Goal: Task Accomplishment & Management: Manage account settings

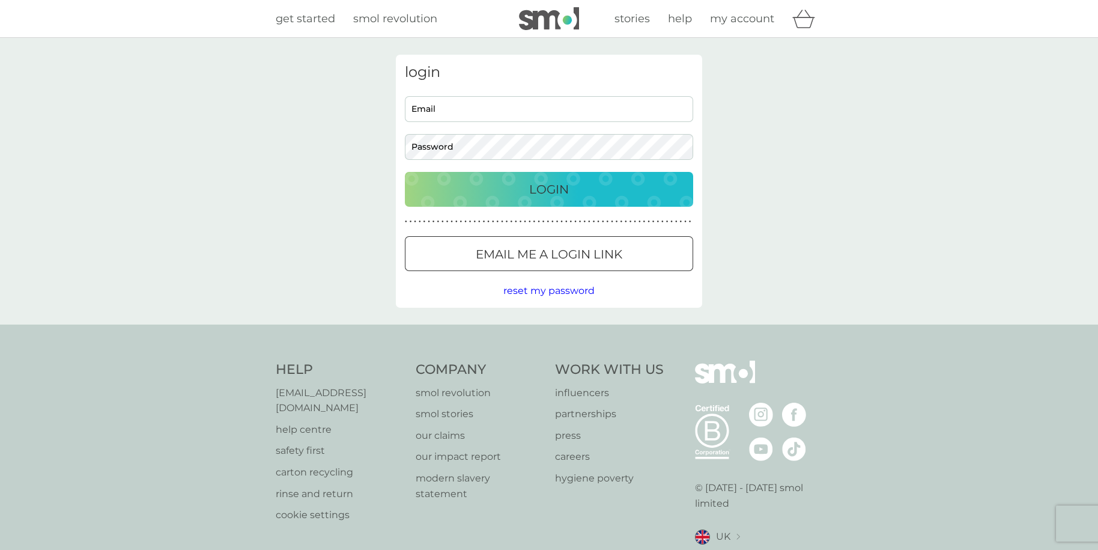
click at [496, 110] on input "Email" at bounding box center [549, 109] width 288 height 26
type input "[EMAIL_ADDRESS][DOMAIN_NAME]"
click at [405, 172] on button "Login" at bounding box center [549, 189] width 288 height 35
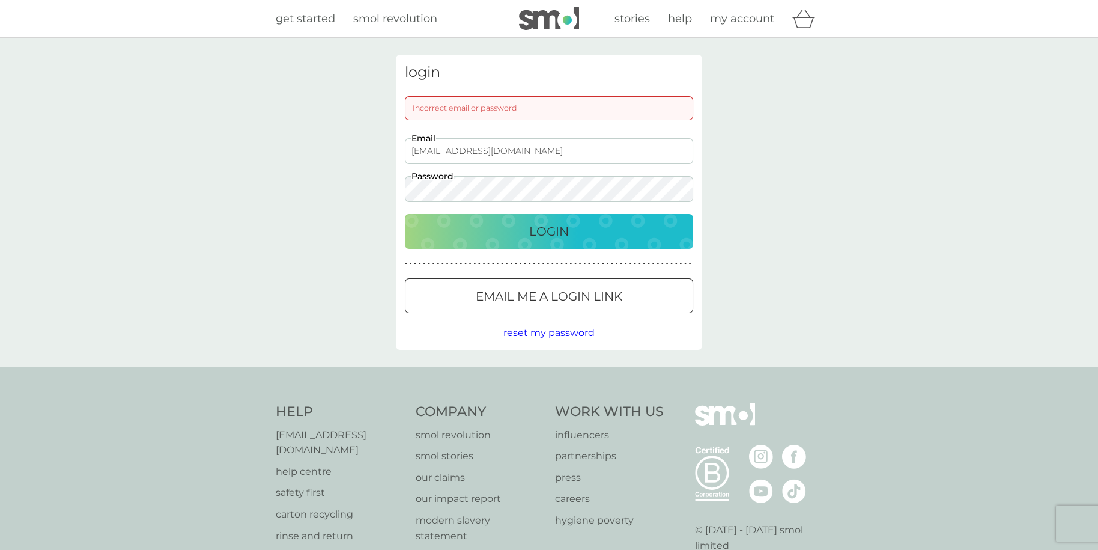
click at [234, 190] on div "login Incorrect email or password [EMAIL_ADDRESS][DOMAIN_NAME] Email Password L…" at bounding box center [549, 202] width 1098 height 329
click at [405, 214] on button "Login" at bounding box center [549, 231] width 288 height 35
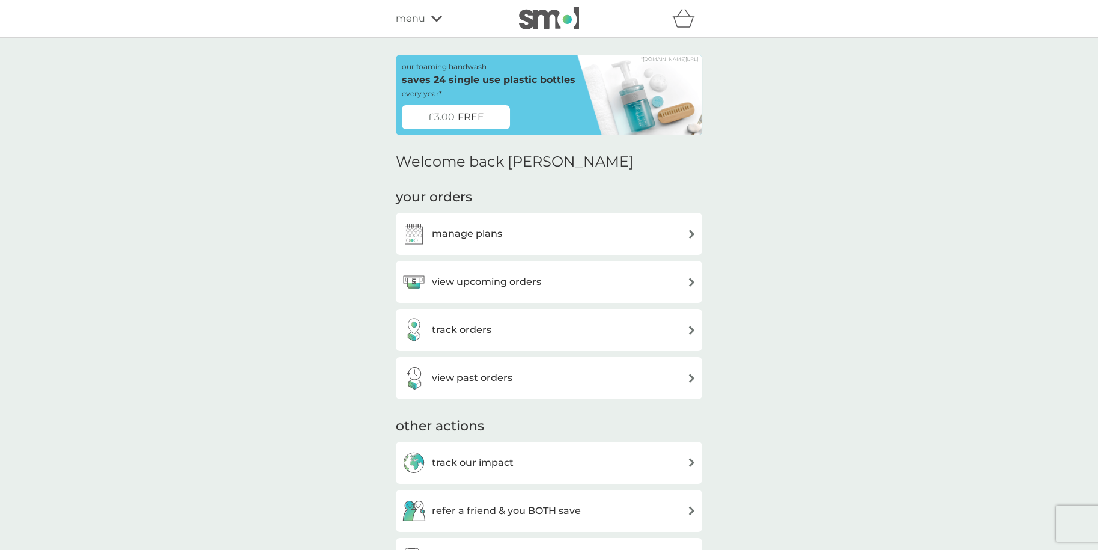
click at [478, 236] on h3 "manage plans" at bounding box center [467, 234] width 70 height 16
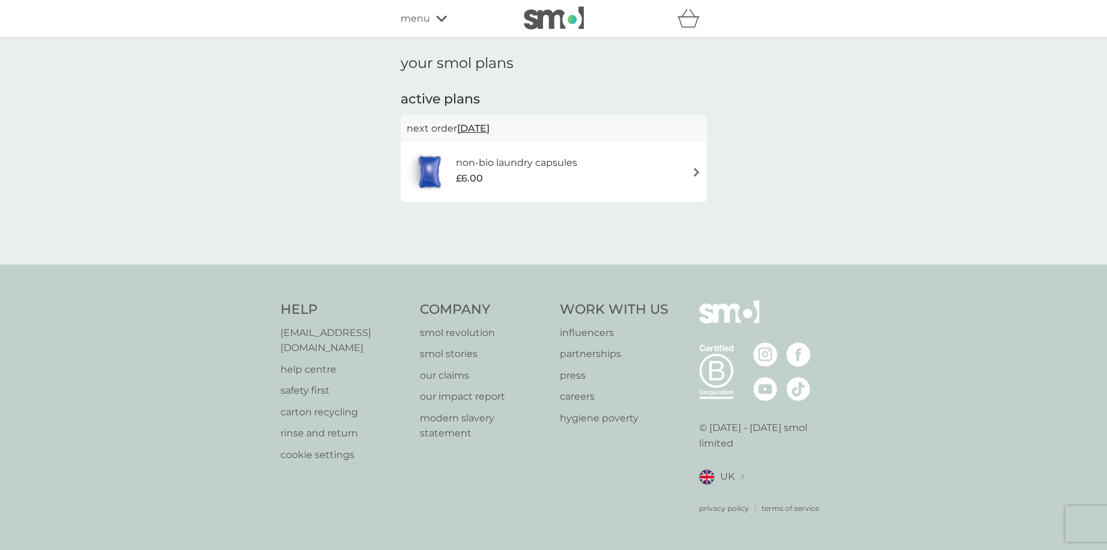
click at [498, 171] on div "£6.00" at bounding box center [515, 179] width 121 height 16
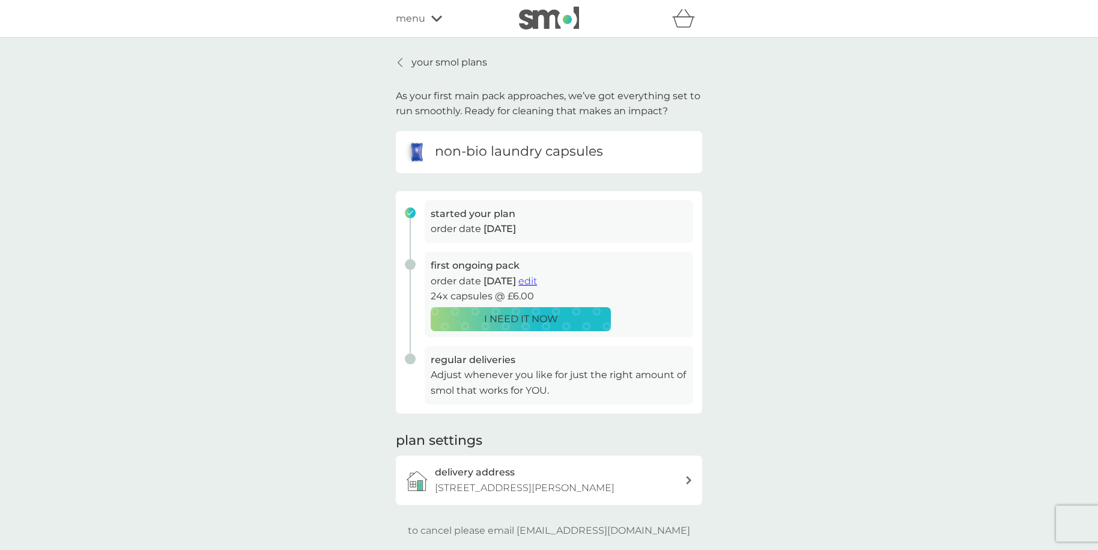
click at [401, 61] on icon at bounding box center [400, 63] width 5 height 10
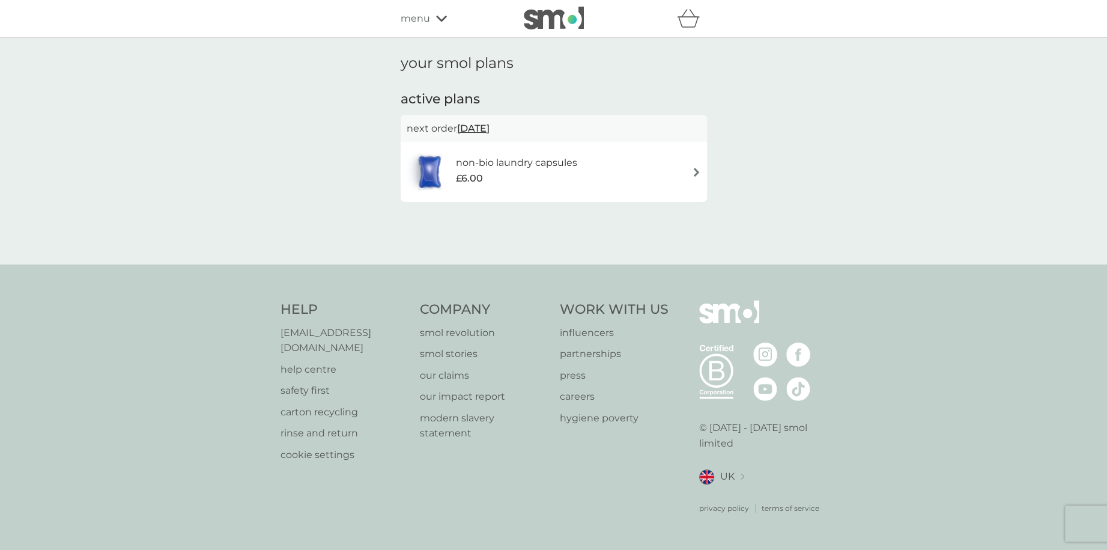
click at [460, 157] on h6 "non-bio laundry capsules" at bounding box center [515, 163] width 121 height 16
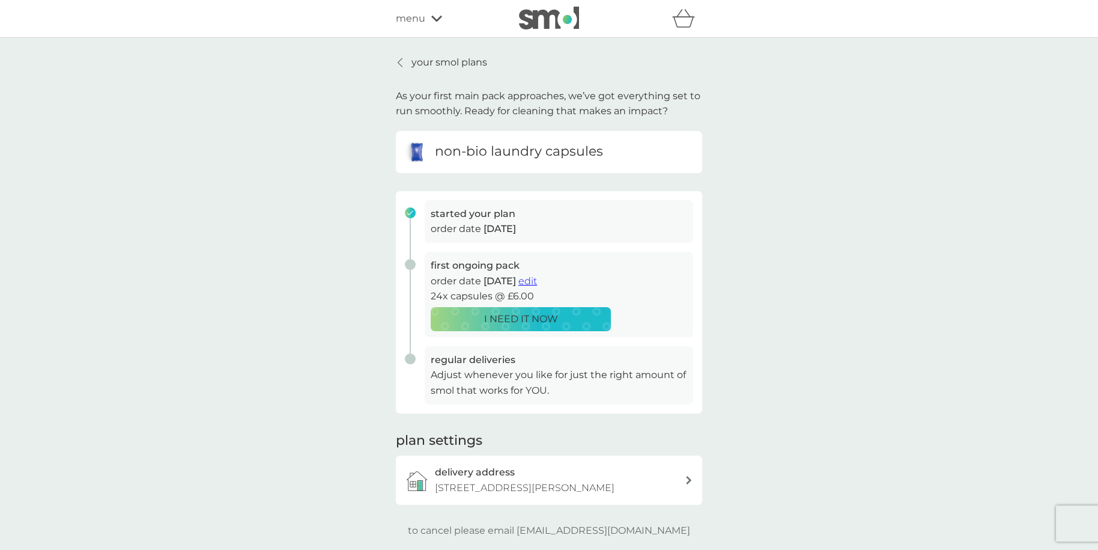
click at [400, 58] on icon at bounding box center [400, 63] width 5 height 10
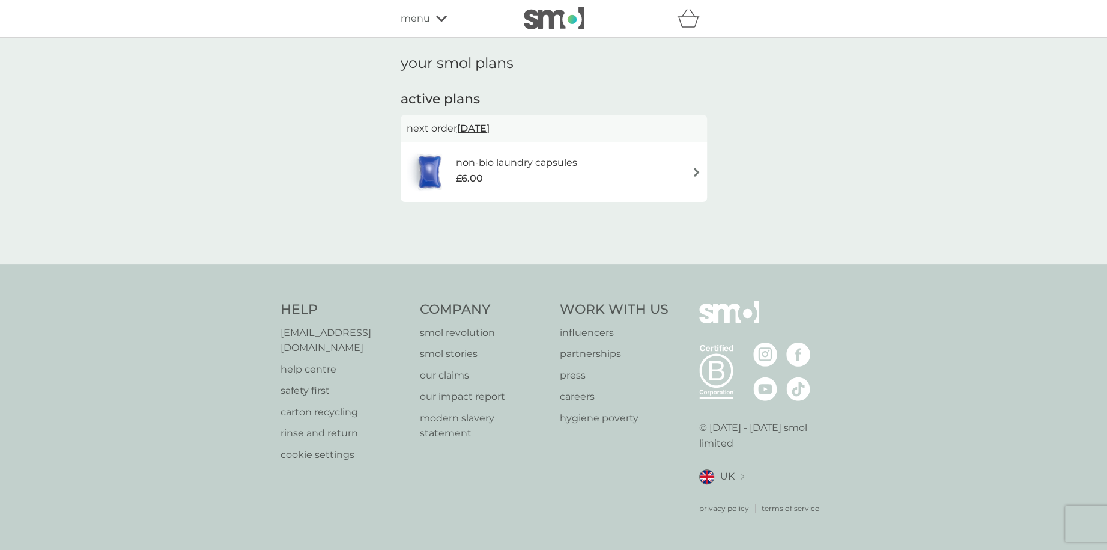
click at [419, 22] on span "menu" at bounding box center [415, 19] width 29 height 16
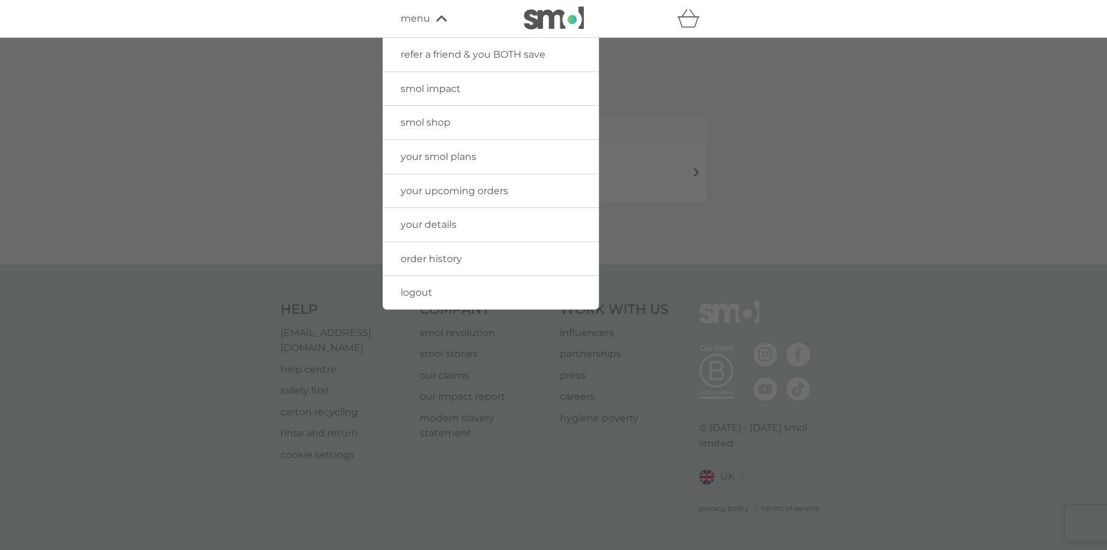
click at [423, 217] on link "your details" at bounding box center [491, 225] width 216 height 34
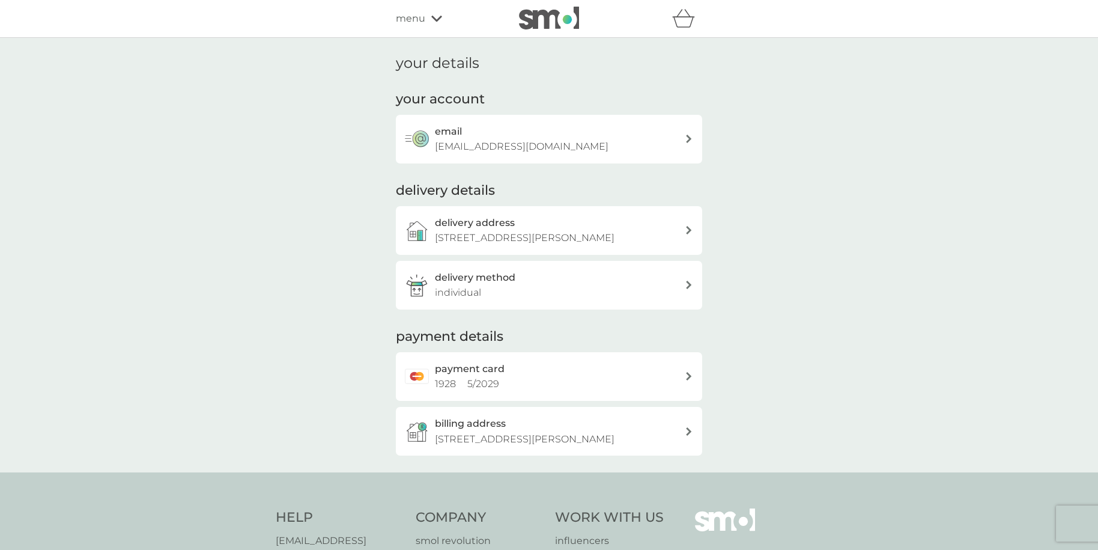
click at [428, 16] on div "menu" at bounding box center [447, 19] width 102 height 16
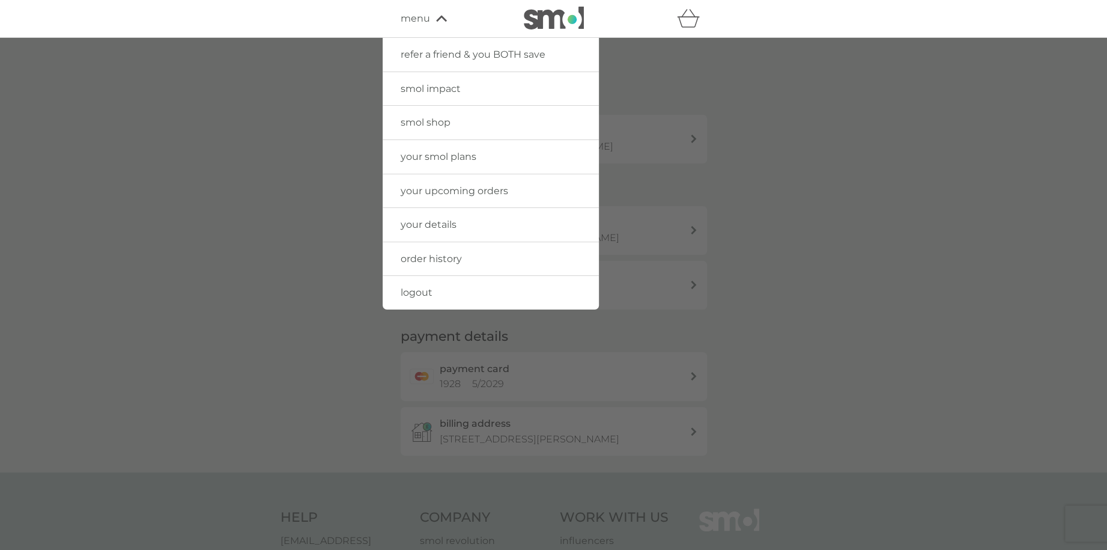
click at [435, 259] on span "order history" at bounding box center [431, 258] width 61 height 11
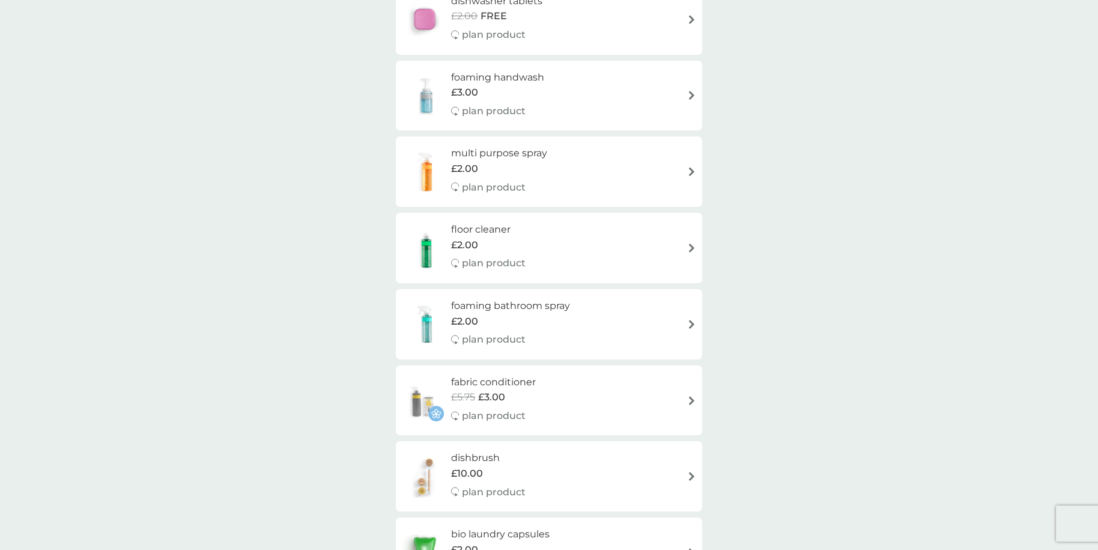
scroll to position [661, 0]
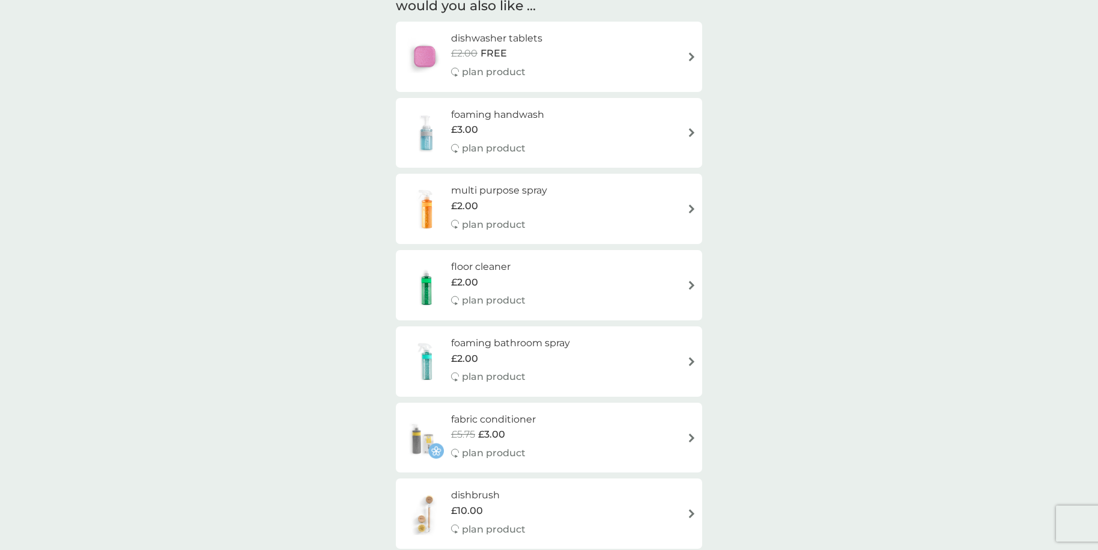
click at [556, 208] on div "multi purpose spray £2.00 plan product" at bounding box center [505, 209] width 108 height 52
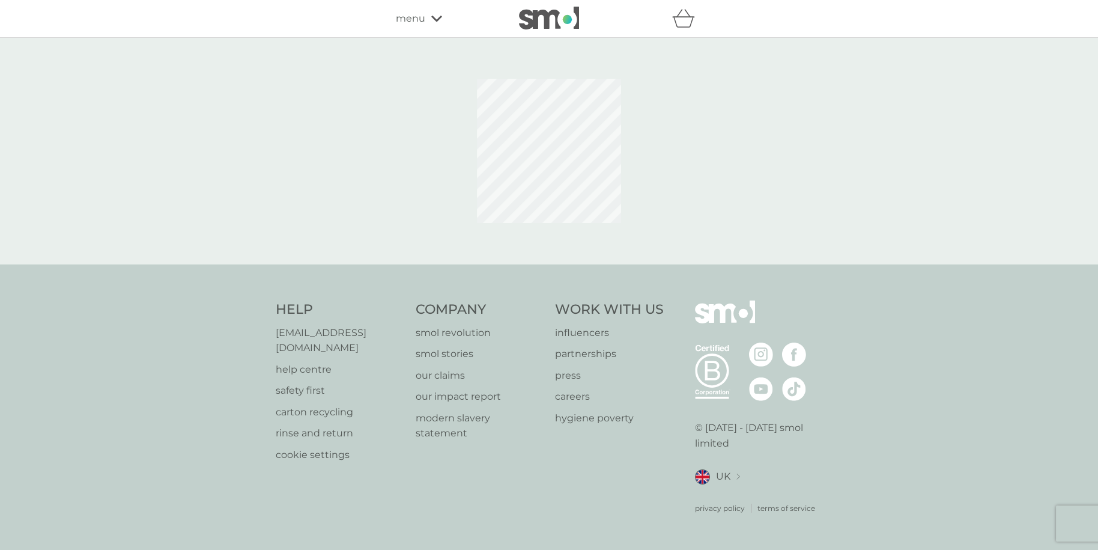
select select "112"
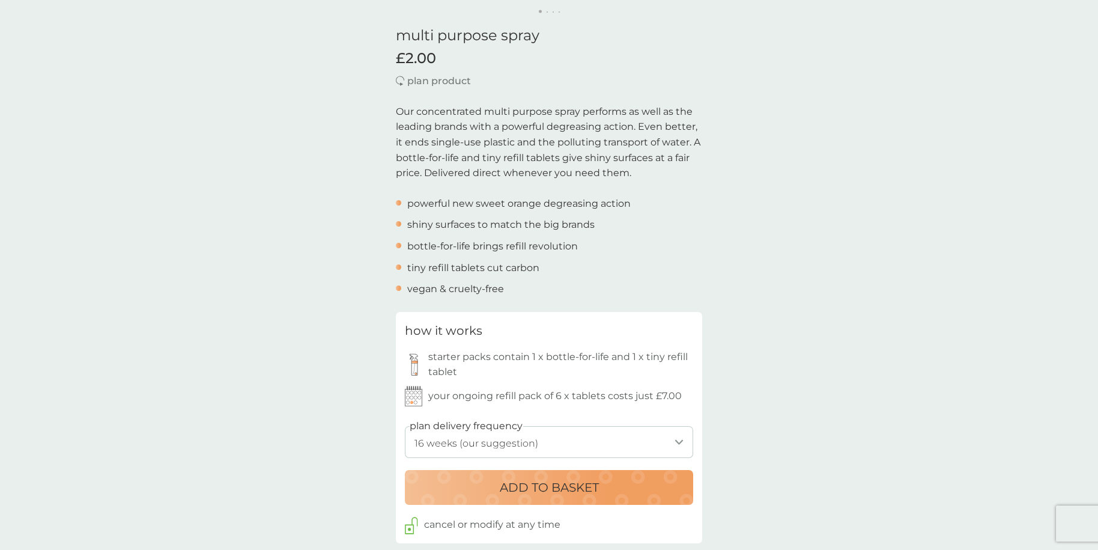
scroll to position [360, 0]
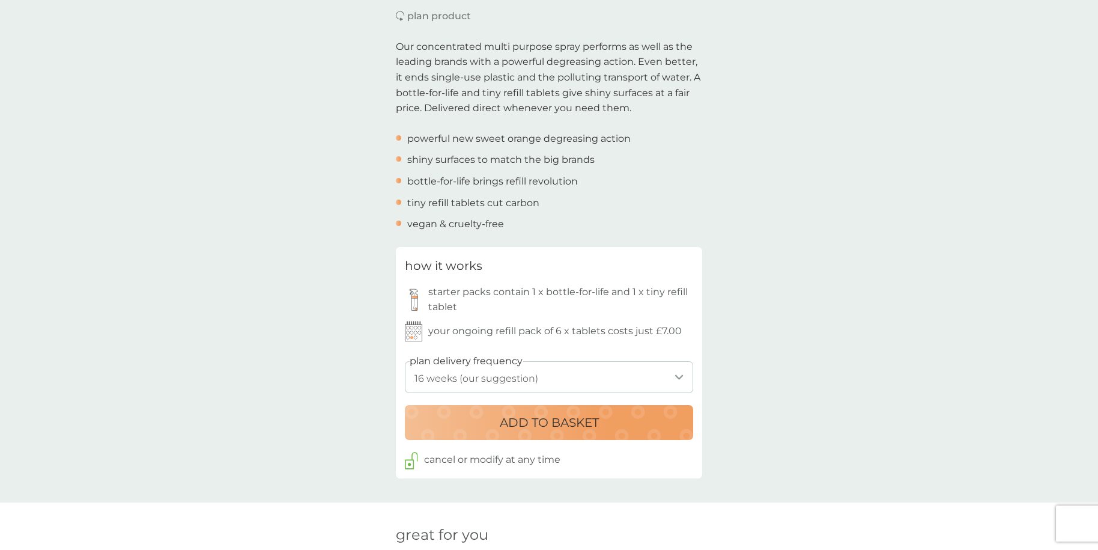
click at [565, 416] on p "ADD TO BASKET" at bounding box center [549, 422] width 99 height 19
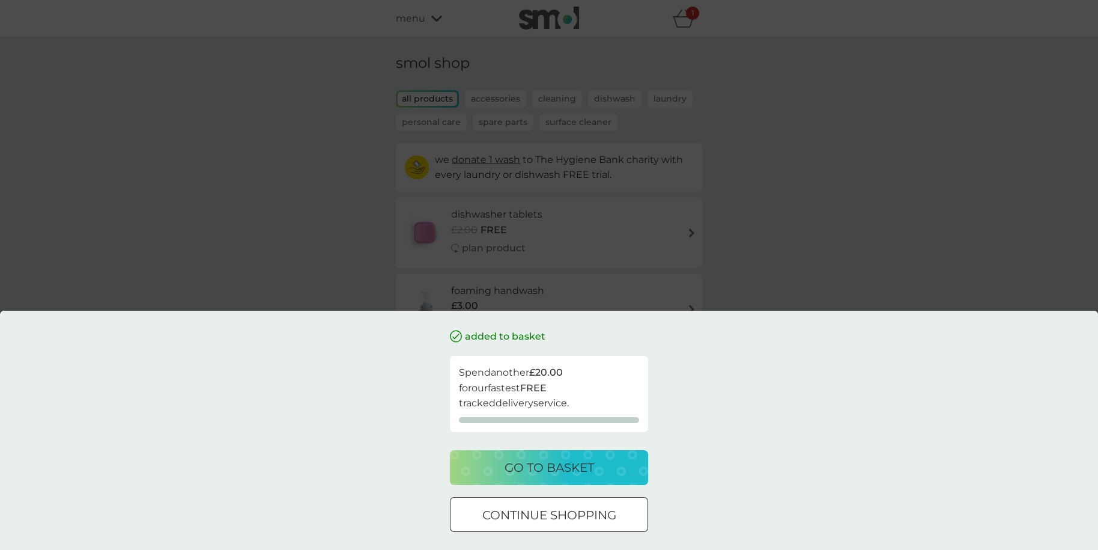
click at [571, 463] on p "go to basket" at bounding box center [550, 467] width 90 height 19
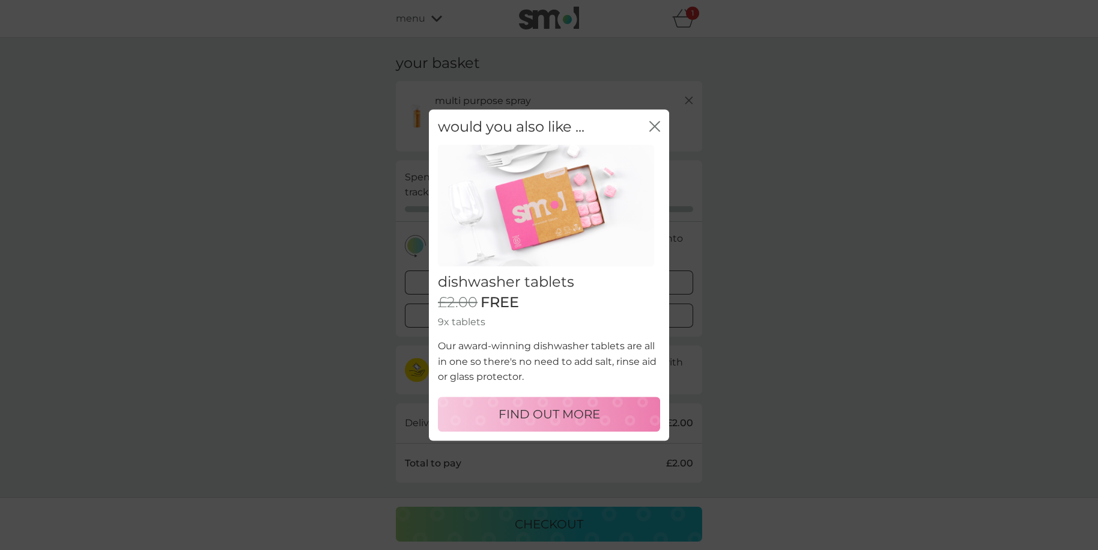
click at [654, 127] on icon "close" at bounding box center [654, 126] width 11 height 11
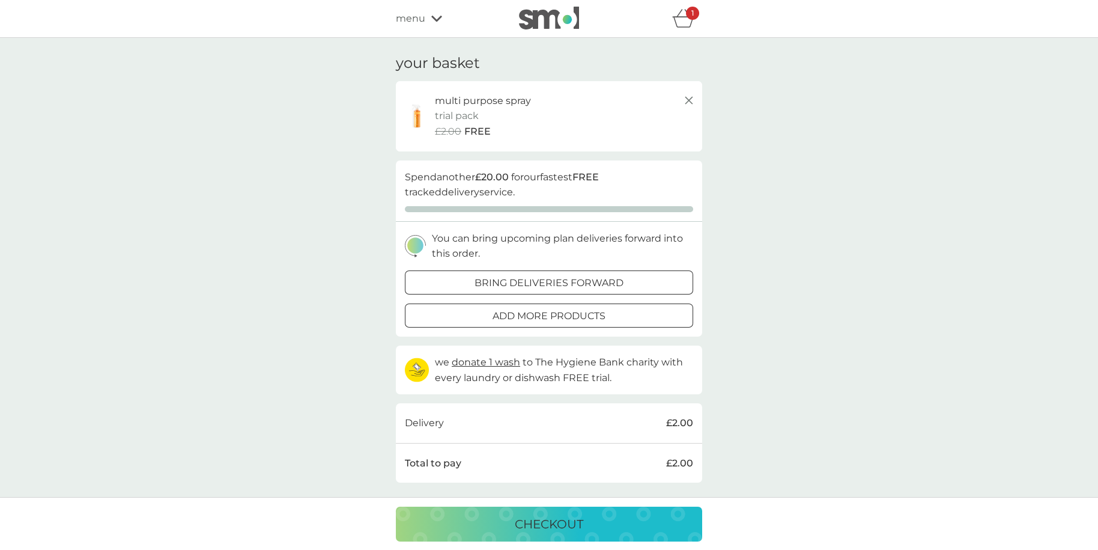
click at [553, 512] on button "checkout" at bounding box center [549, 523] width 306 height 35
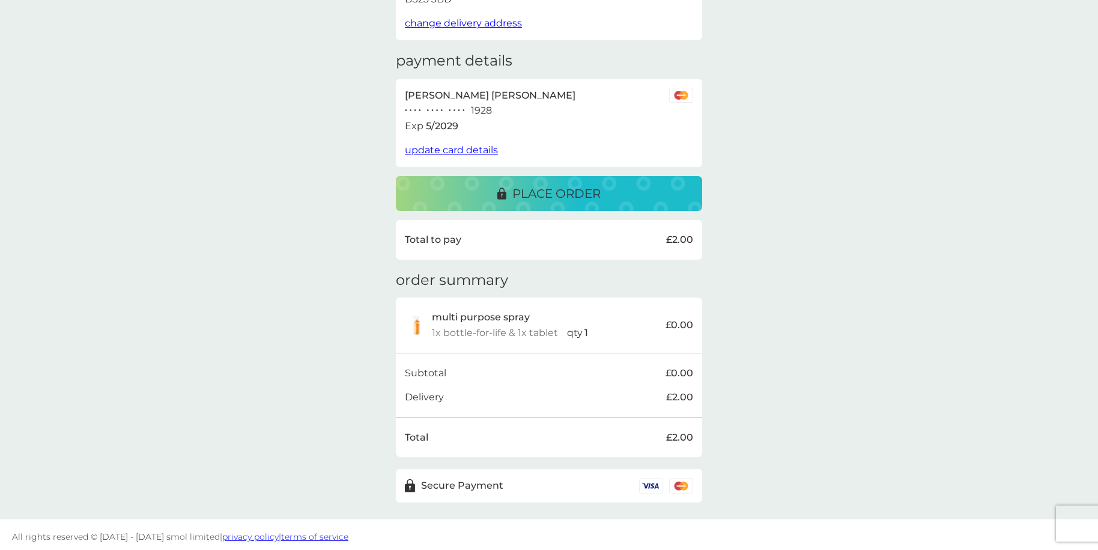
scroll to position [28, 0]
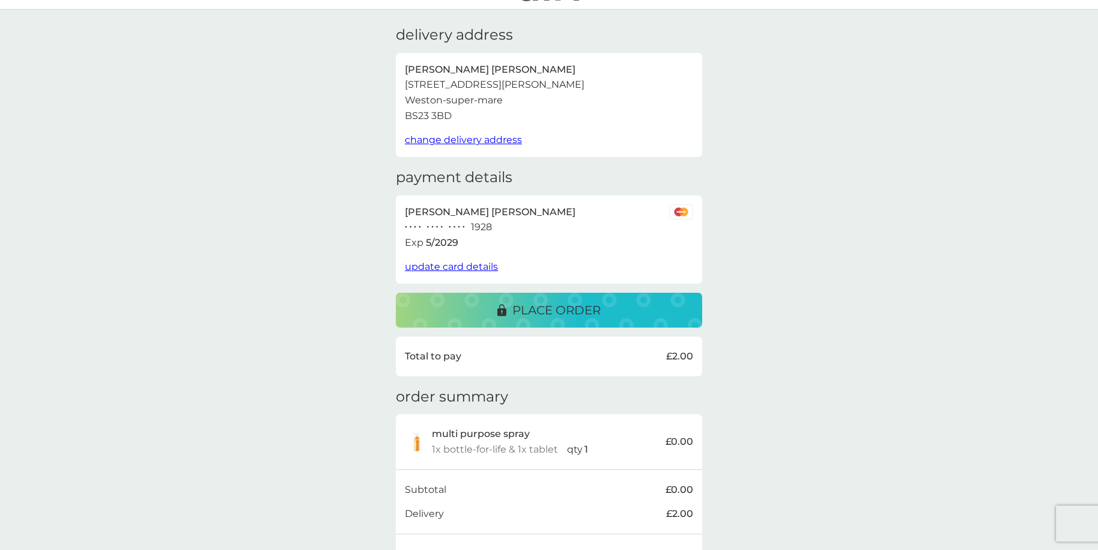
click at [523, 302] on p "place order" at bounding box center [556, 309] width 88 height 19
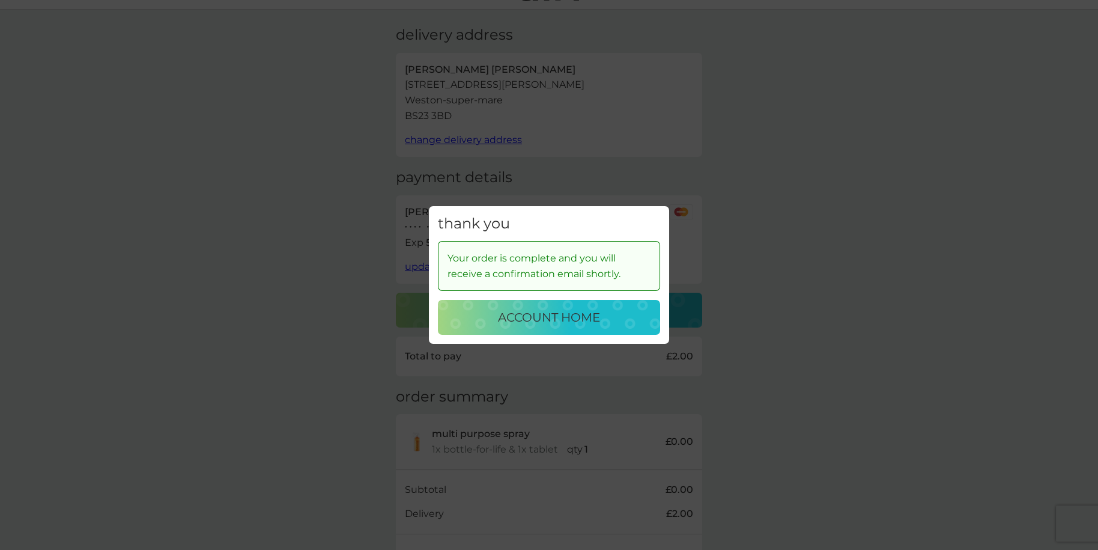
click at [577, 309] on p "account home" at bounding box center [549, 317] width 102 height 19
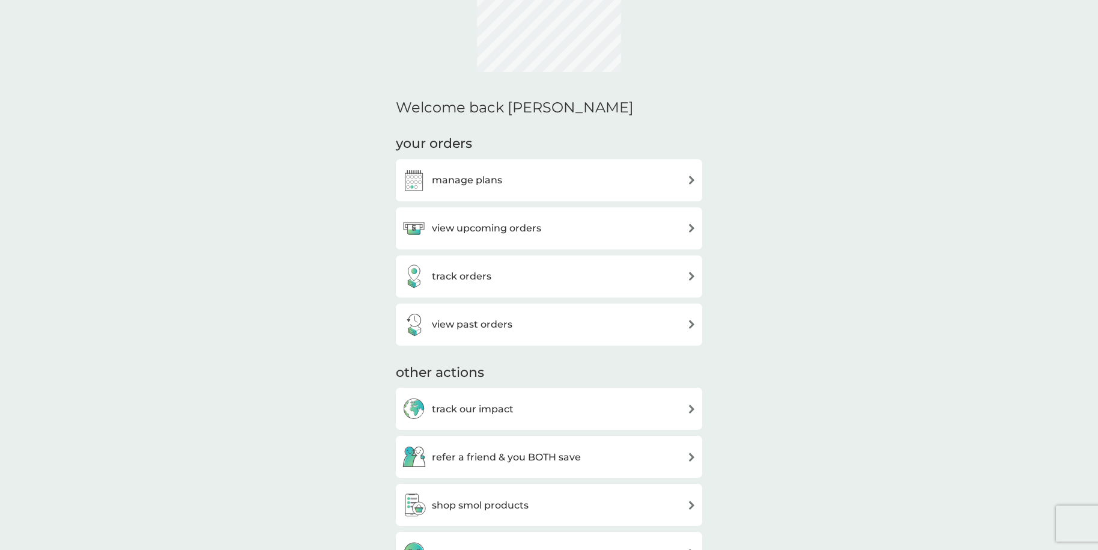
scroll to position [316, 0]
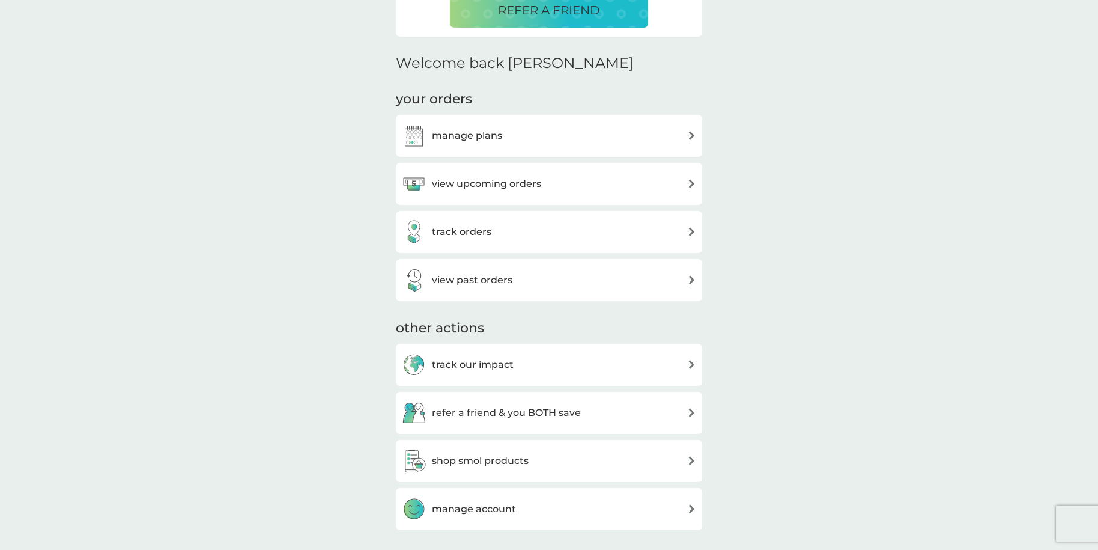
click at [482, 180] on h3 "view upcoming orders" at bounding box center [486, 184] width 109 height 16
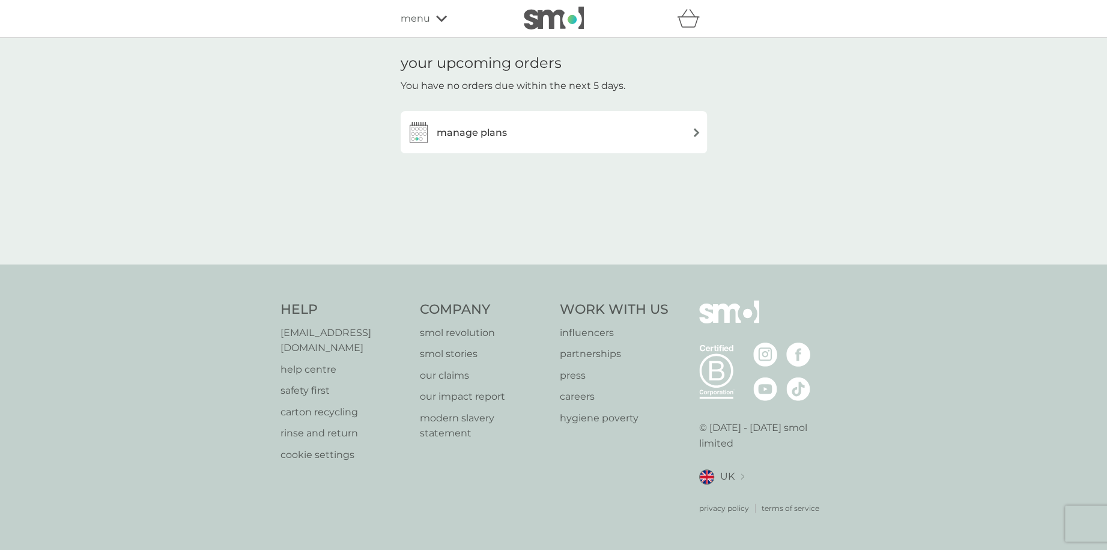
click at [497, 137] on h3 "manage plans" at bounding box center [472, 133] width 70 height 16
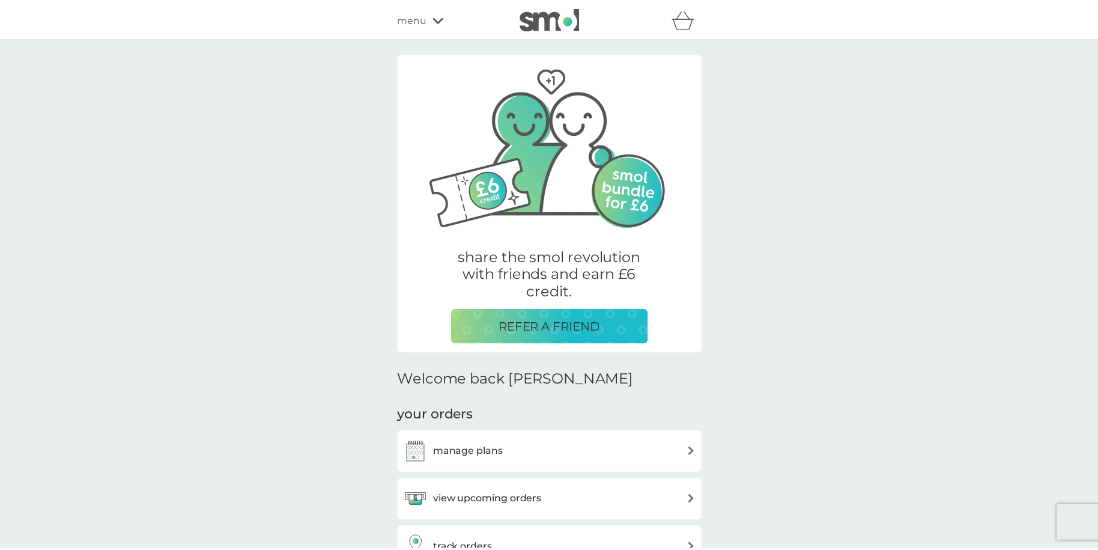
scroll to position [316, 0]
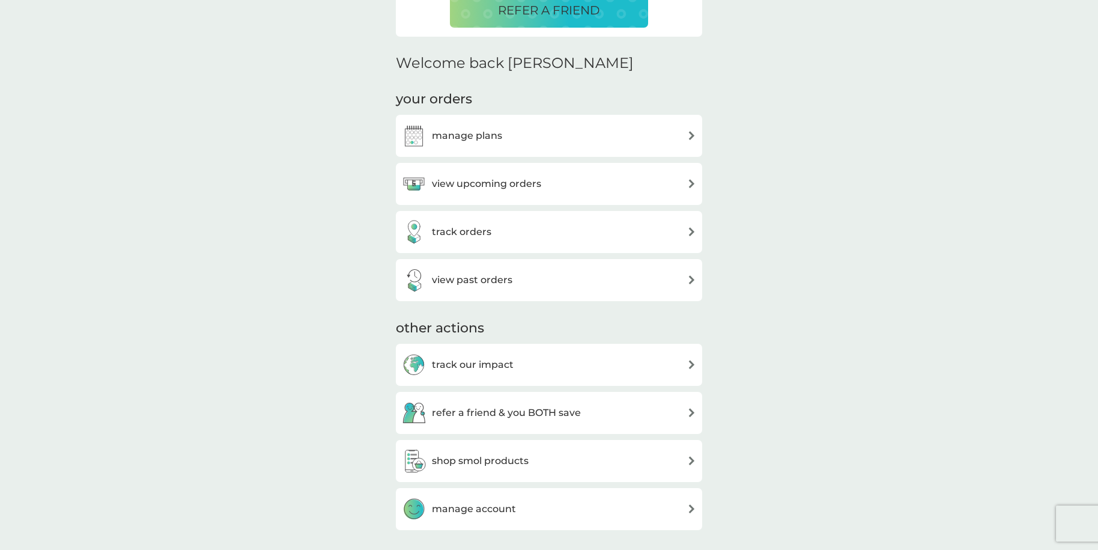
click at [461, 124] on div "manage plans" at bounding box center [452, 136] width 100 height 24
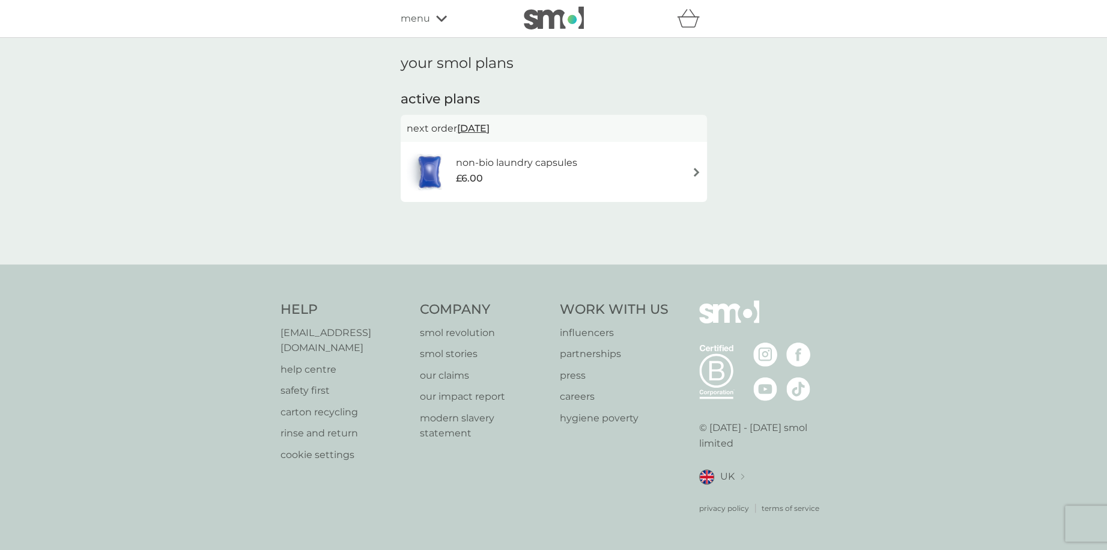
click at [544, 160] on h6 "non-bio laundry capsules" at bounding box center [515, 163] width 121 height 16
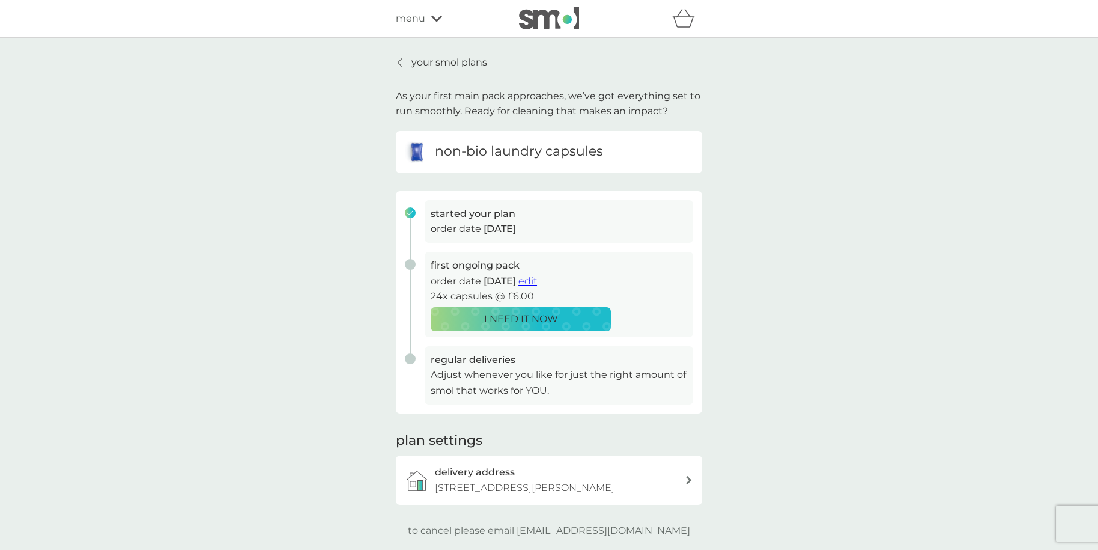
click at [537, 284] on span "edit" at bounding box center [527, 280] width 19 height 11
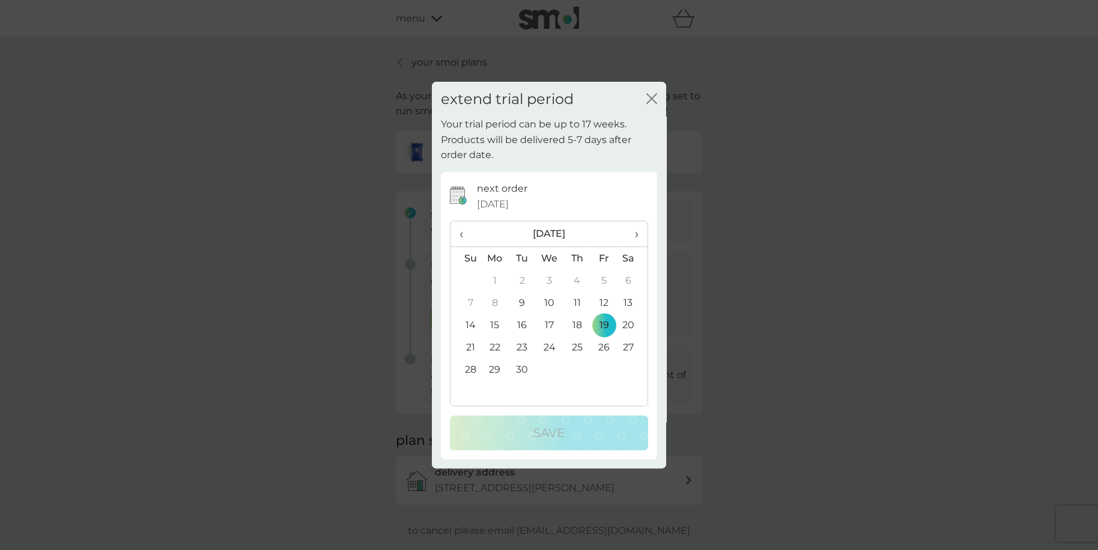
click at [654, 93] on icon "close" at bounding box center [651, 98] width 11 height 11
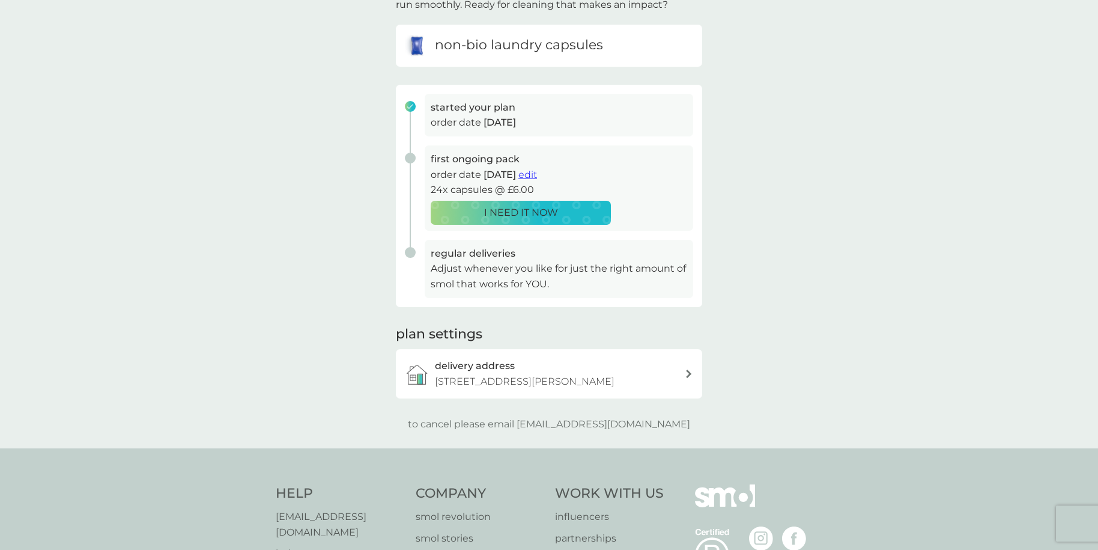
scroll to position [120, 0]
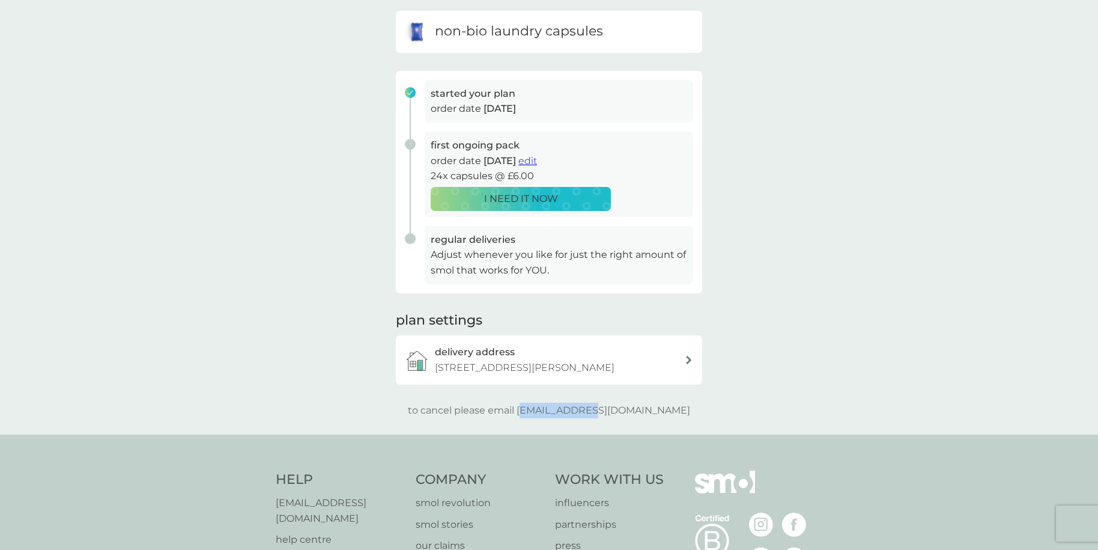
drag, startPoint x: 548, startPoint y: 427, endPoint x: 624, endPoint y: 428, distance: 75.7
click at [621, 418] on p "to cancel please email help@smolproducts.com" at bounding box center [549, 410] width 282 height 16
drag, startPoint x: 628, startPoint y: 427, endPoint x: 601, endPoint y: 427, distance: 27.0
click at [628, 418] on p "to cancel please email help@smolproducts.com" at bounding box center [549, 410] width 282 height 16
drag, startPoint x: 544, startPoint y: 424, endPoint x: 679, endPoint y: 428, distance: 135.3
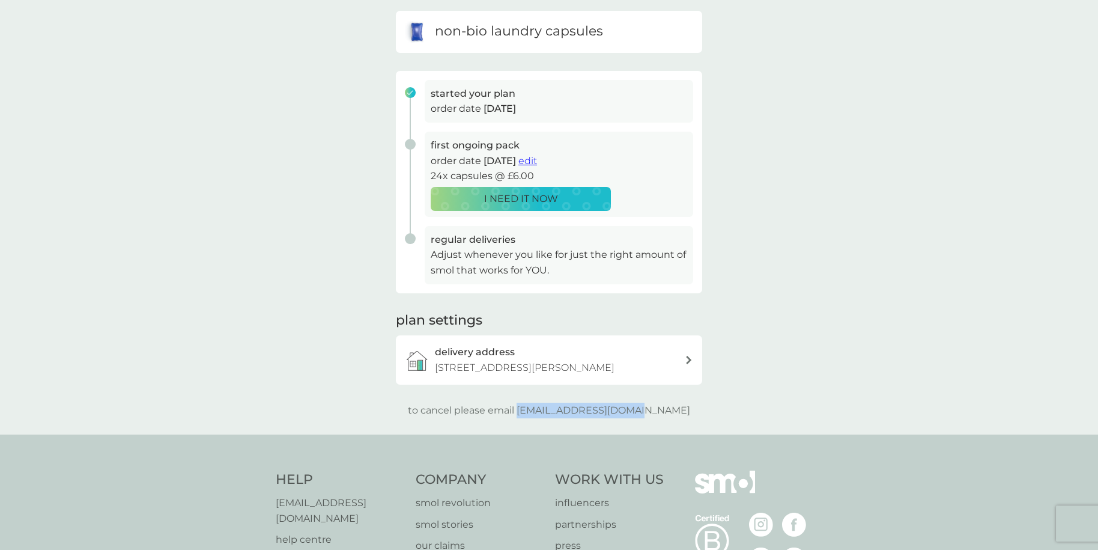
click at [679, 418] on div "to cancel please email help@smolproducts.com" at bounding box center [549, 410] width 306 height 16
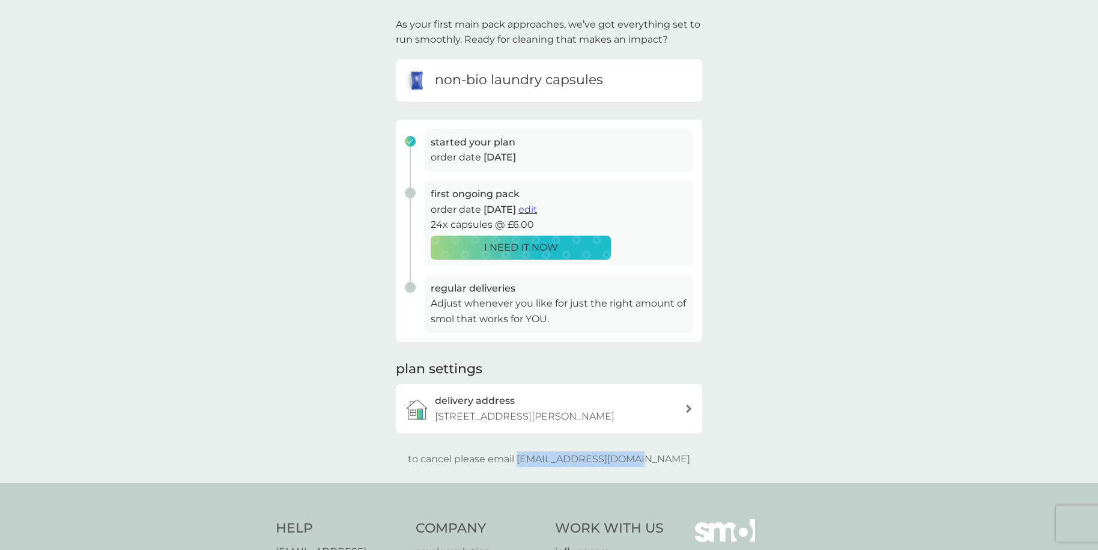
scroll to position [290, 0]
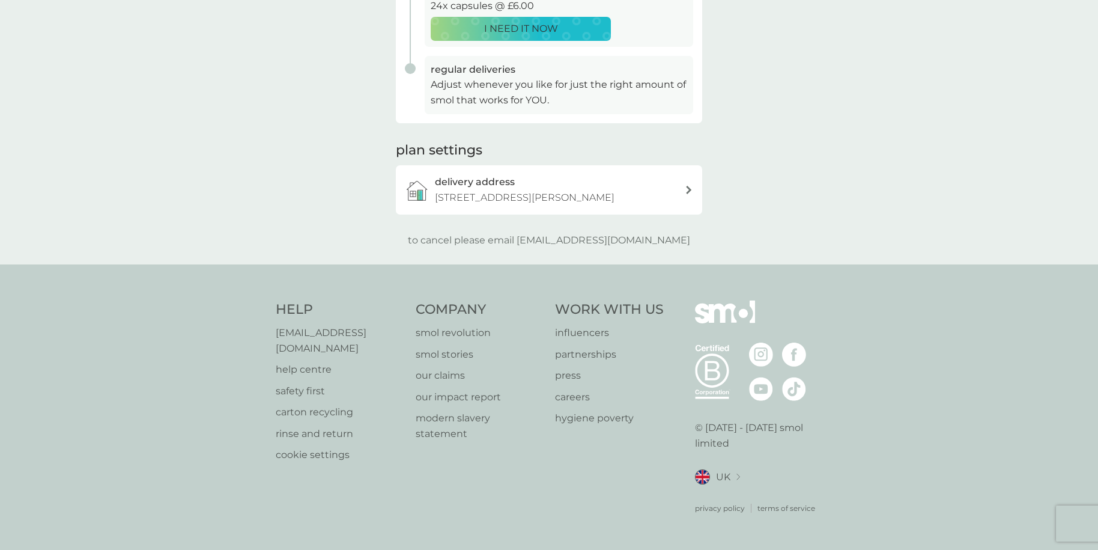
drag, startPoint x: 557, startPoint y: 255, endPoint x: 503, endPoint y: 292, distance: 65.8
click at [503, 292] on div "Help help@smolproducts.com help centre safety first carton recycling rinse and …" at bounding box center [549, 406] width 1098 height 285
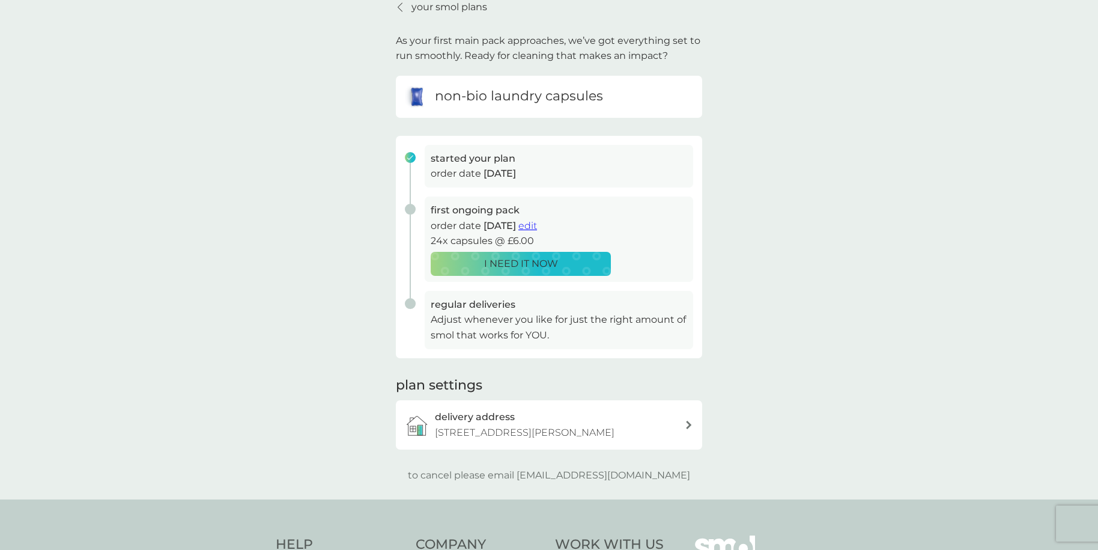
scroll to position [0, 0]
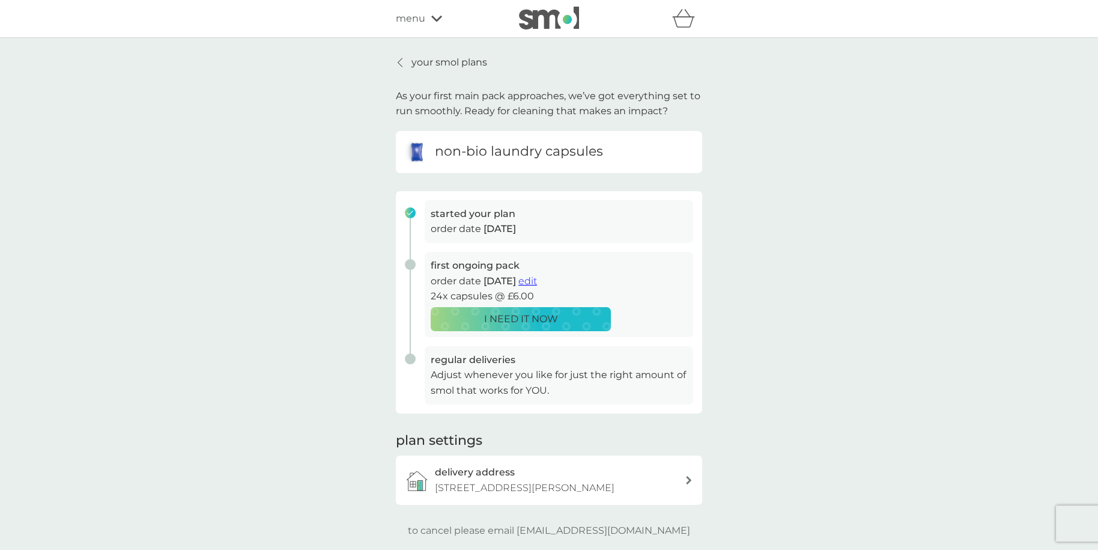
click at [422, 21] on span "menu" at bounding box center [410, 19] width 29 height 16
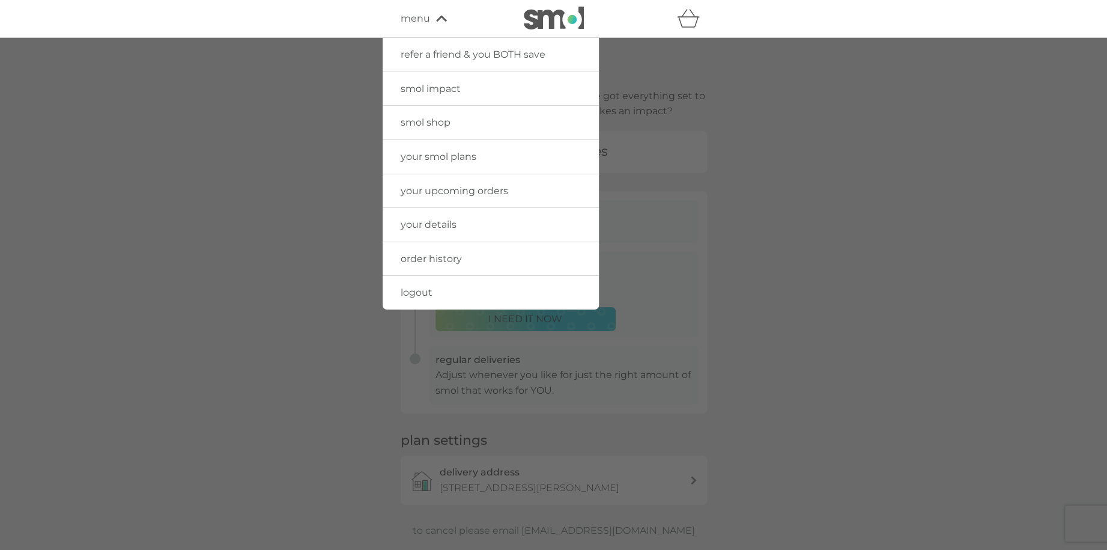
click at [445, 185] on span "your upcoming orders" at bounding box center [455, 190] width 108 height 11
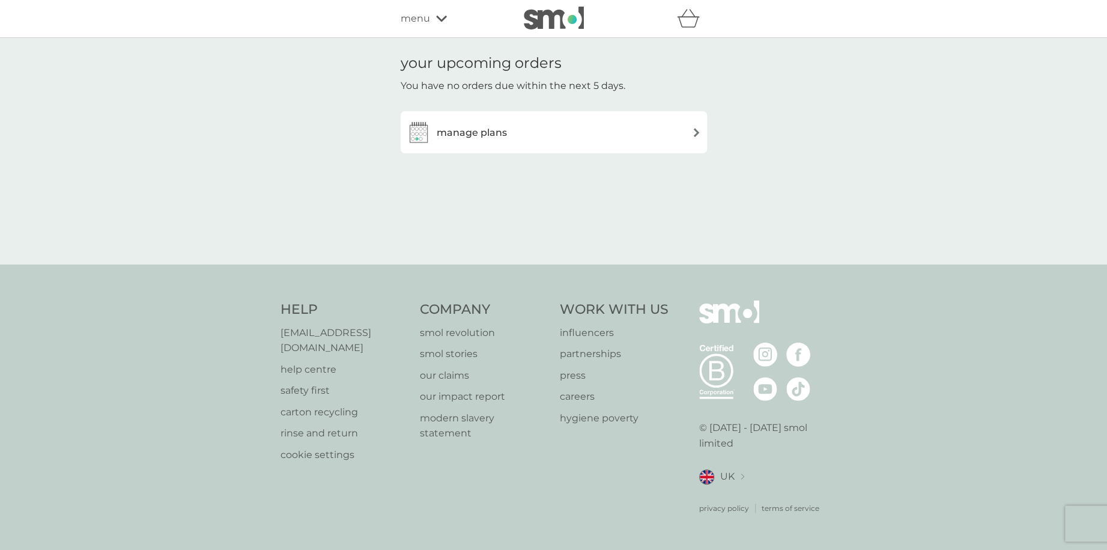
click at [468, 136] on h3 "manage plans" at bounding box center [472, 133] width 70 height 16
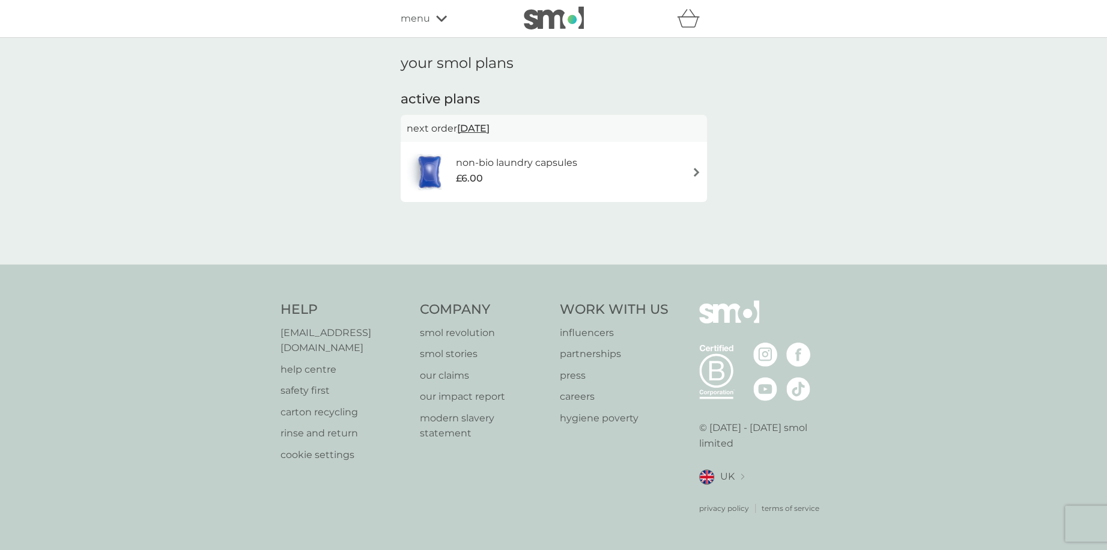
click at [487, 153] on div "non-bio laundry capsules £6.00" at bounding box center [498, 172] width 183 height 42
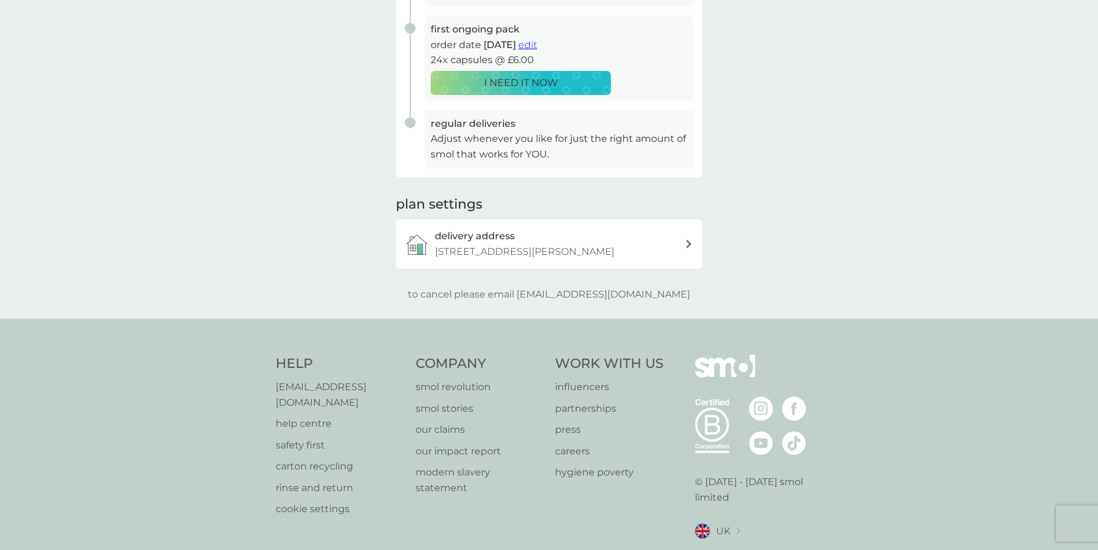
scroll to position [290, 0]
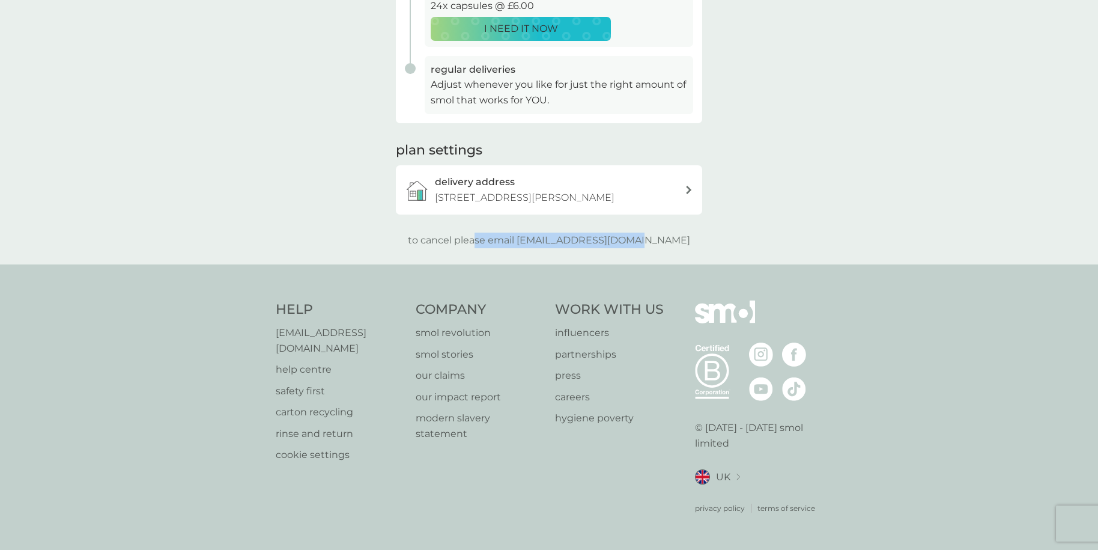
drag, startPoint x: 678, startPoint y: 253, endPoint x: 503, endPoint y: 252, distance: 174.8
click at [499, 248] on div "to cancel please email help@smolproducts.com" at bounding box center [549, 240] width 306 height 16
click at [539, 264] on div "your smol plans As your first main pack approaches, we’ve got everything set to…" at bounding box center [549, 6] width 1098 height 517
click at [550, 283] on div "Help help@smolproducts.com help centre safety first carton recycling rinse and …" at bounding box center [549, 406] width 1098 height 285
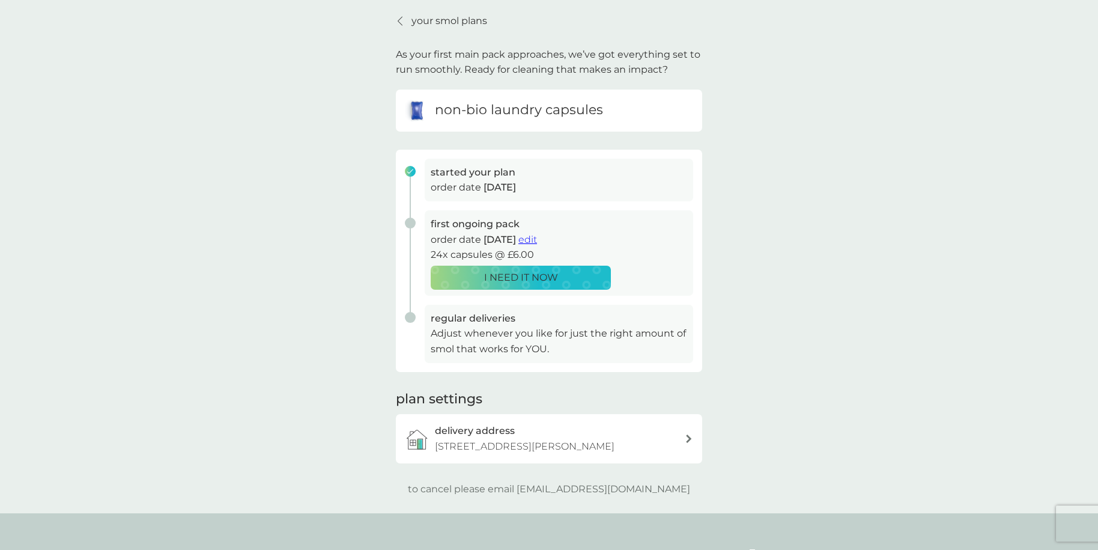
scroll to position [0, 0]
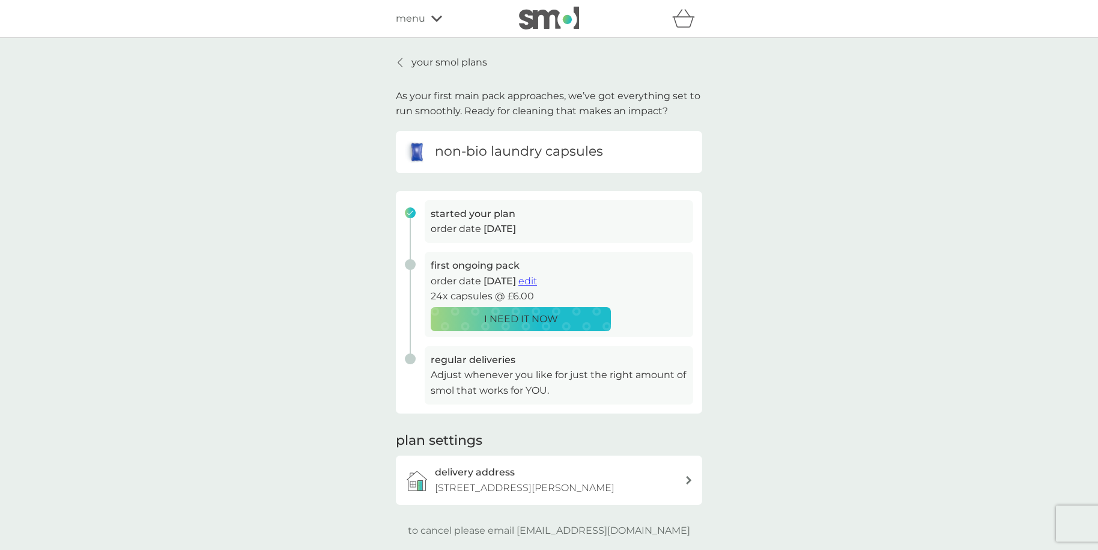
drag, startPoint x: 488, startPoint y: 278, endPoint x: 525, endPoint y: 281, distance: 37.4
click at [516, 281] on span "19 Sep 2025" at bounding box center [500, 280] width 32 height 11
click at [661, 260] on h3 "first ongoing pack" at bounding box center [559, 266] width 257 height 16
click at [438, 264] on h3 "first ongoing pack" at bounding box center [559, 266] width 257 height 16
click at [537, 280] on span "edit" at bounding box center [527, 280] width 19 height 11
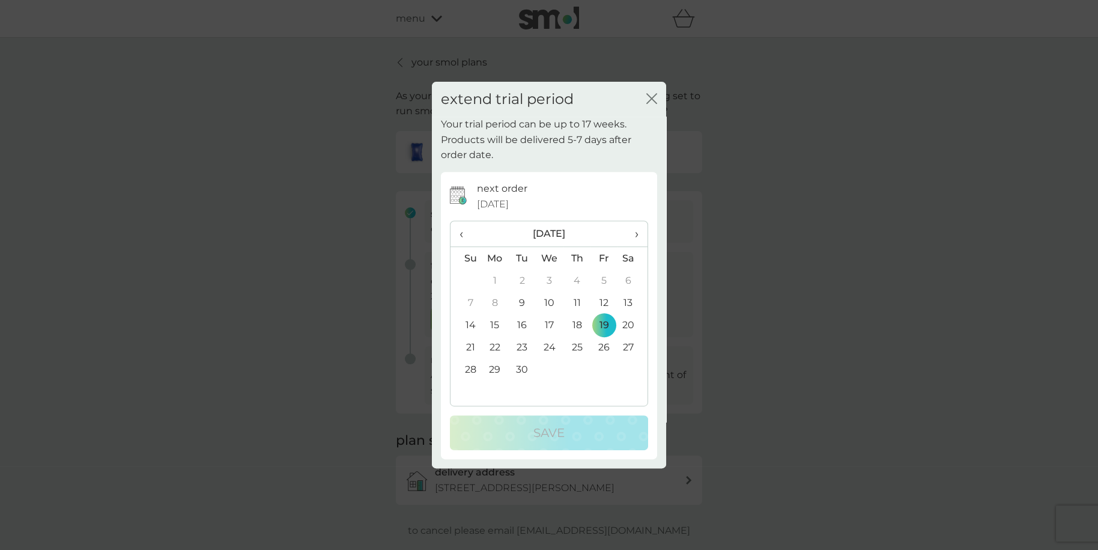
click at [636, 237] on span "›" at bounding box center [633, 233] width 12 height 25
click at [460, 238] on span "‹" at bounding box center [466, 233] width 13 height 25
click at [635, 241] on span "›" at bounding box center [633, 233] width 12 height 25
click at [578, 345] on td "23" at bounding box center [576, 347] width 27 height 22
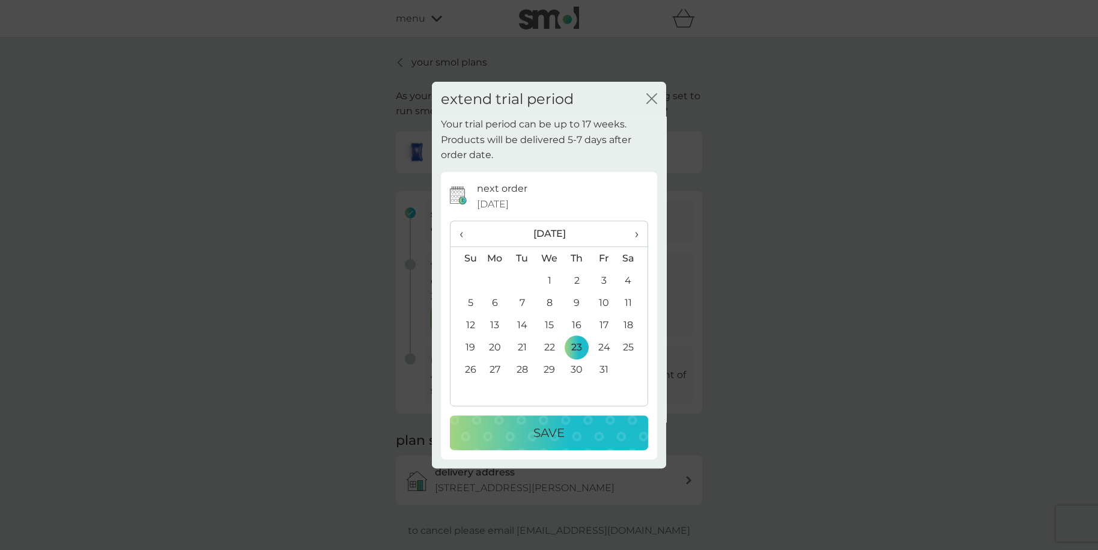
click at [545, 423] on p "Save" at bounding box center [548, 432] width 31 height 19
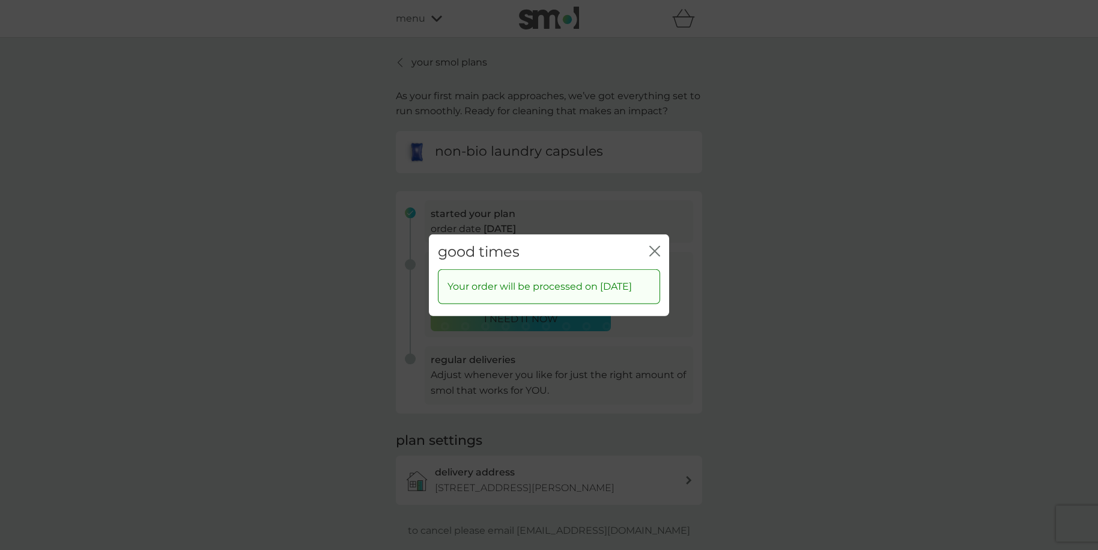
click at [651, 246] on icon "close" at bounding box center [652, 251] width 5 height 10
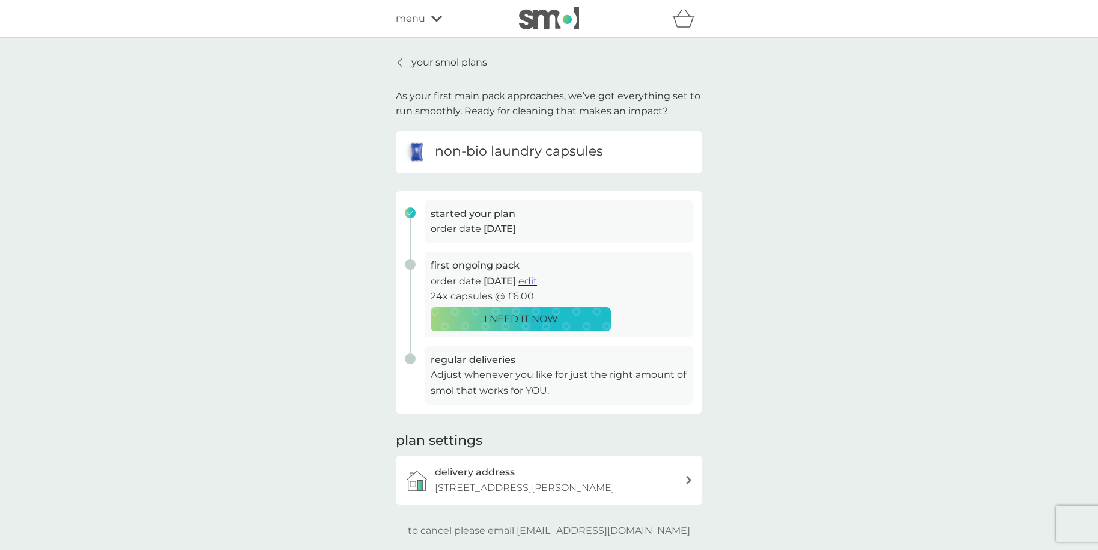
click at [422, 63] on p "your smol plans" at bounding box center [450, 63] width 76 height 16
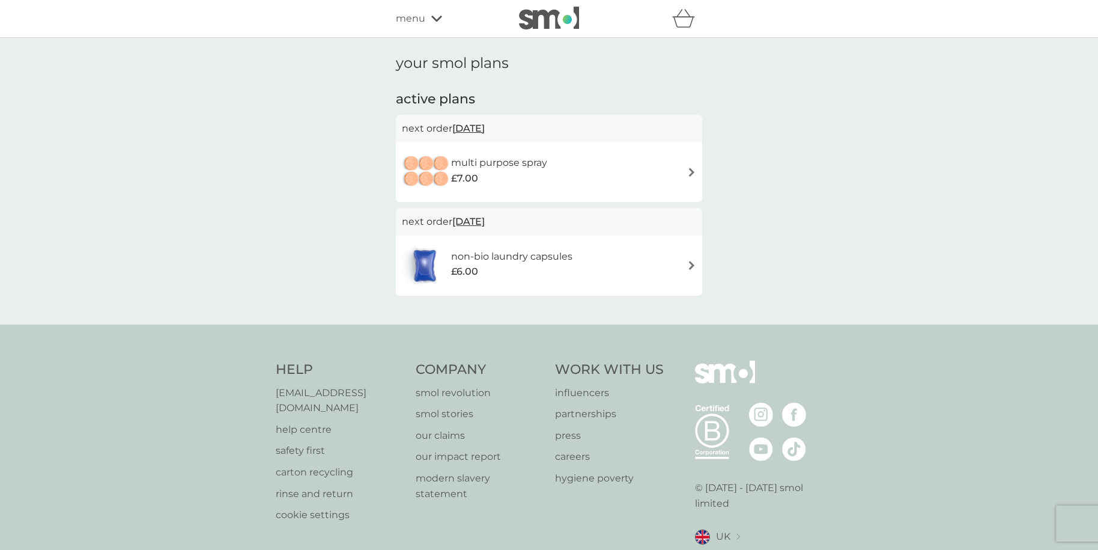
click at [521, 168] on h6 "multi purpose spray" at bounding box center [499, 163] width 96 height 16
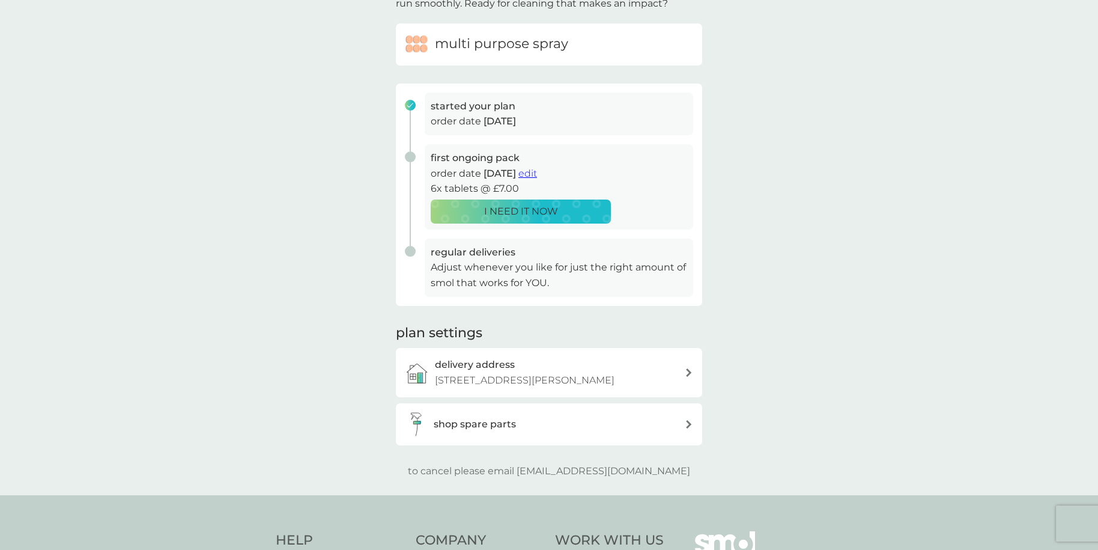
scroll to position [120, 0]
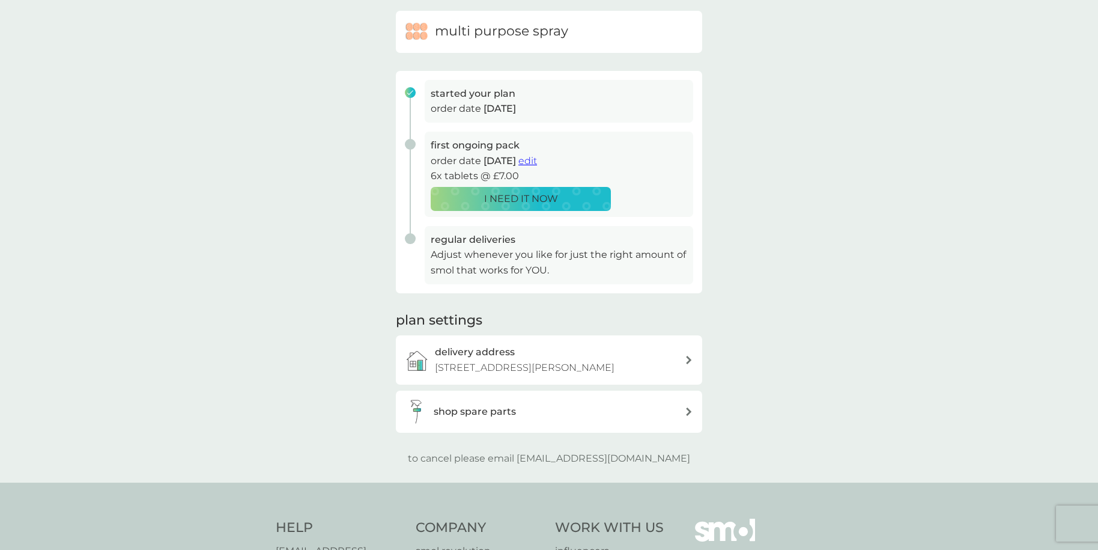
click at [506, 419] on h3 "shop spare parts" at bounding box center [475, 412] width 82 height 16
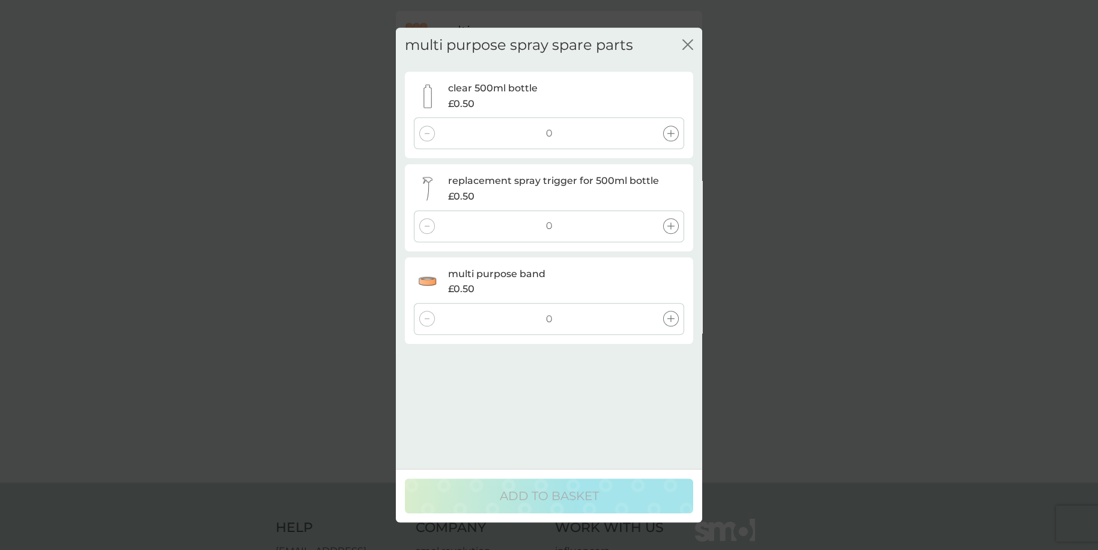
click at [688, 49] on button "close" at bounding box center [687, 45] width 11 height 13
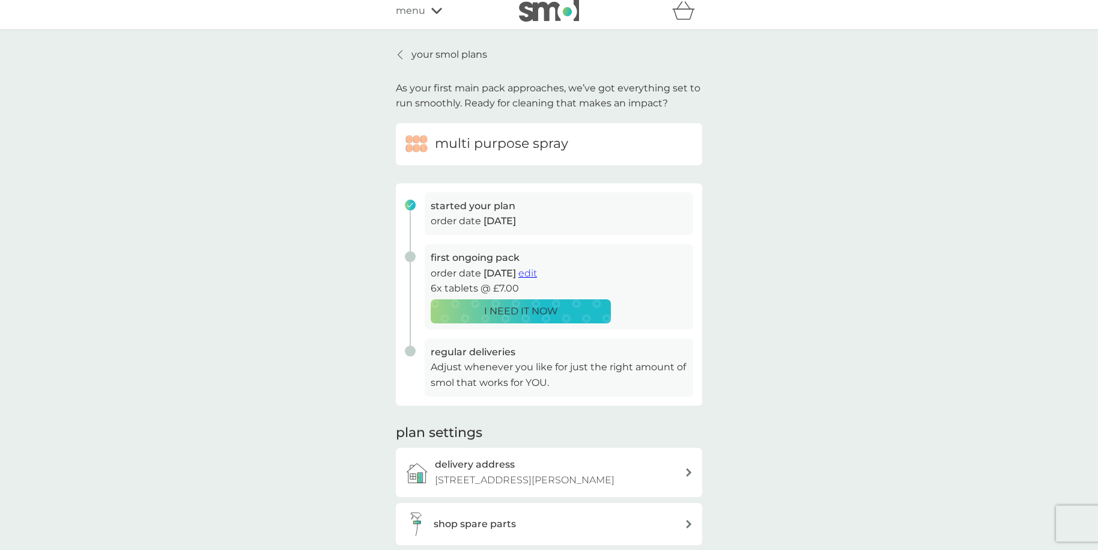
scroll to position [0, 0]
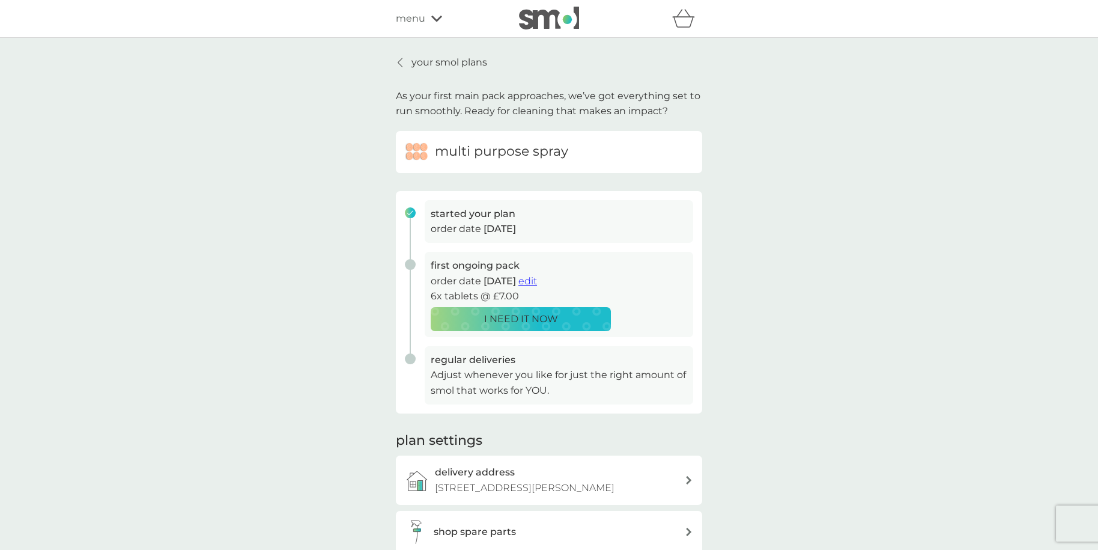
click at [404, 59] on div at bounding box center [400, 63] width 8 height 10
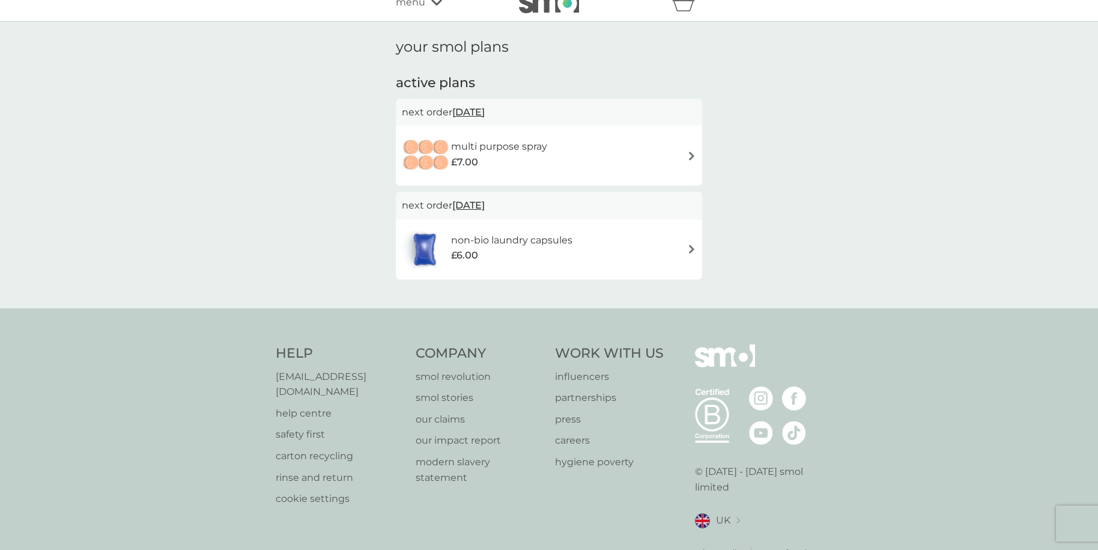
scroll to position [45, 0]
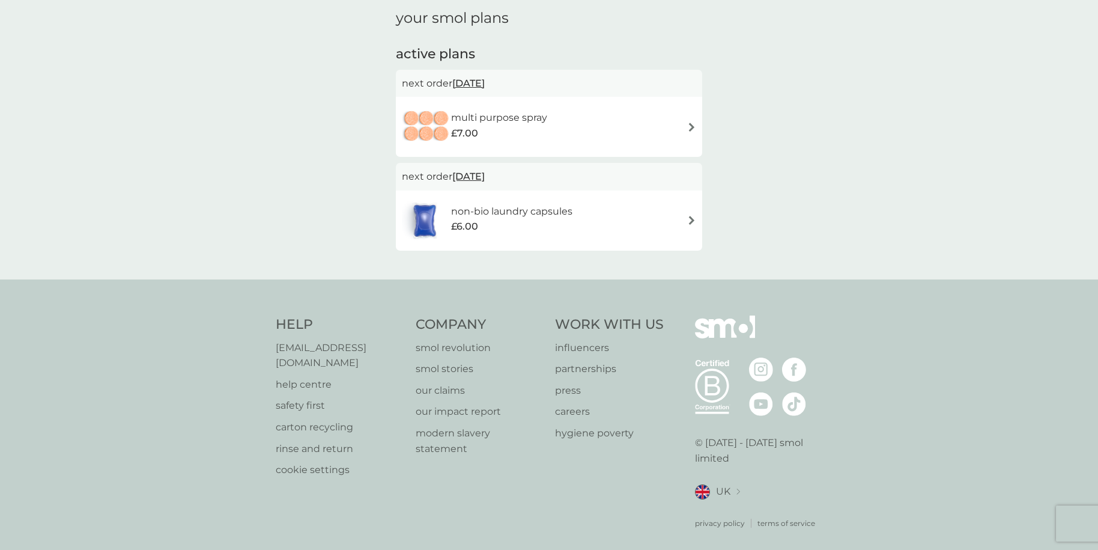
click at [520, 142] on div "multi purpose spray £7.00" at bounding box center [505, 127] width 108 height 34
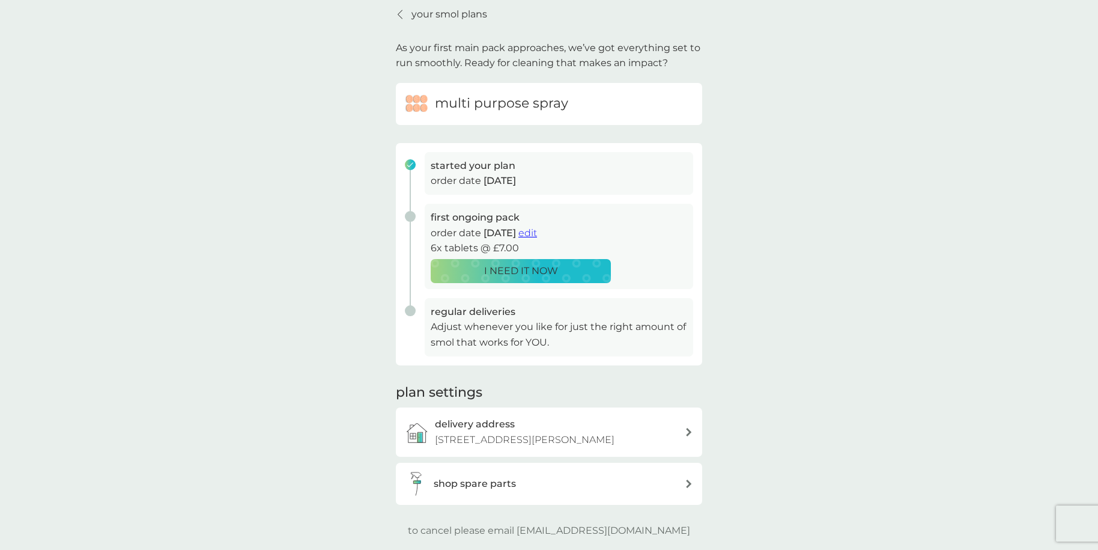
scroll to position [240, 0]
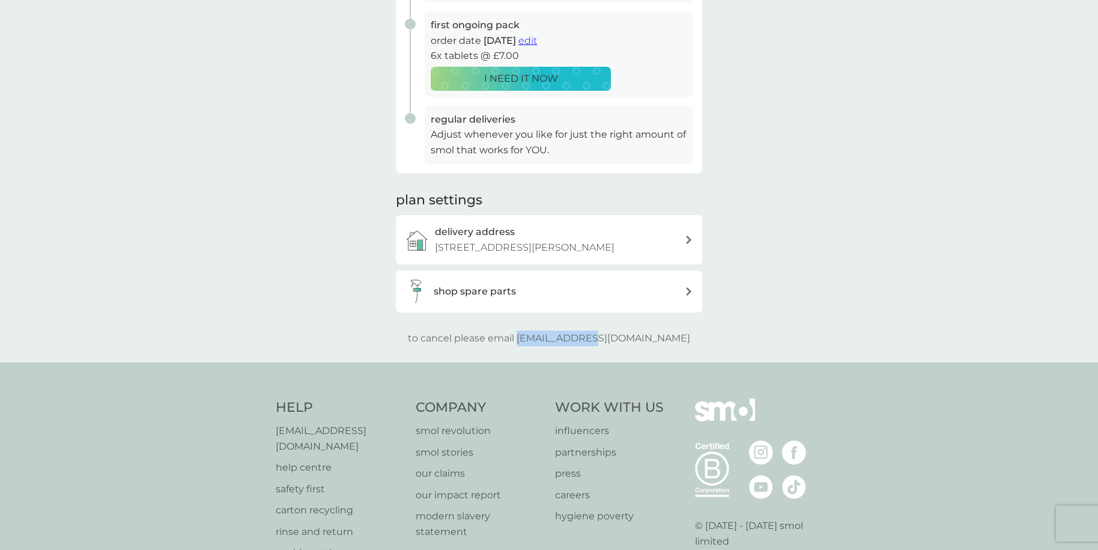
drag, startPoint x: 544, startPoint y: 356, endPoint x: 628, endPoint y: 369, distance: 84.5
click at [621, 362] on div "your smol plans As your first main pack approaches, we’ve got everything set to…" at bounding box center [549, 80] width 1098 height 565
click at [682, 362] on div "your smol plans As your first main pack approaches, we’ve got everything set to…" at bounding box center [549, 80] width 1098 height 565
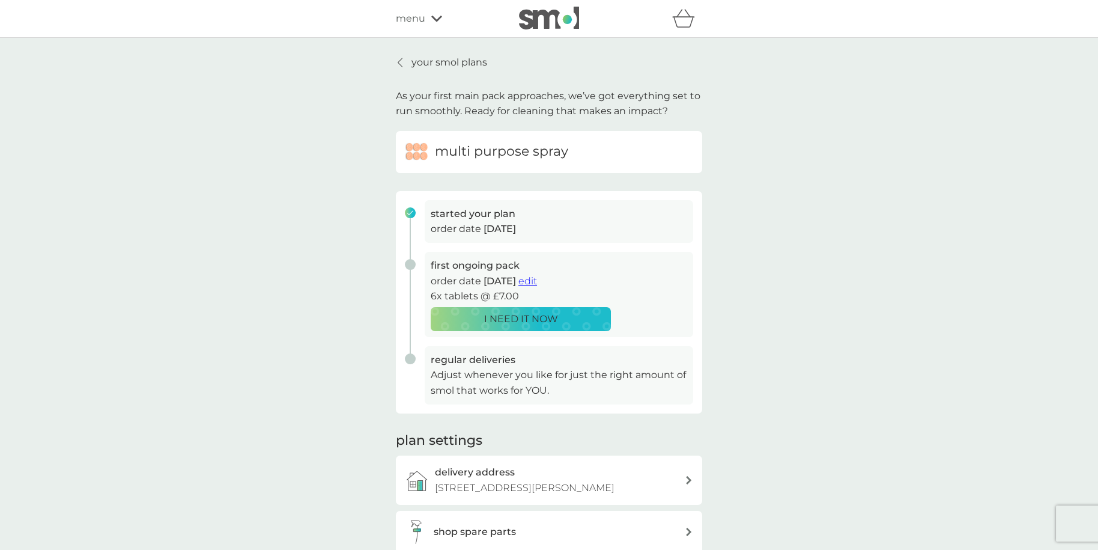
scroll to position [300, 0]
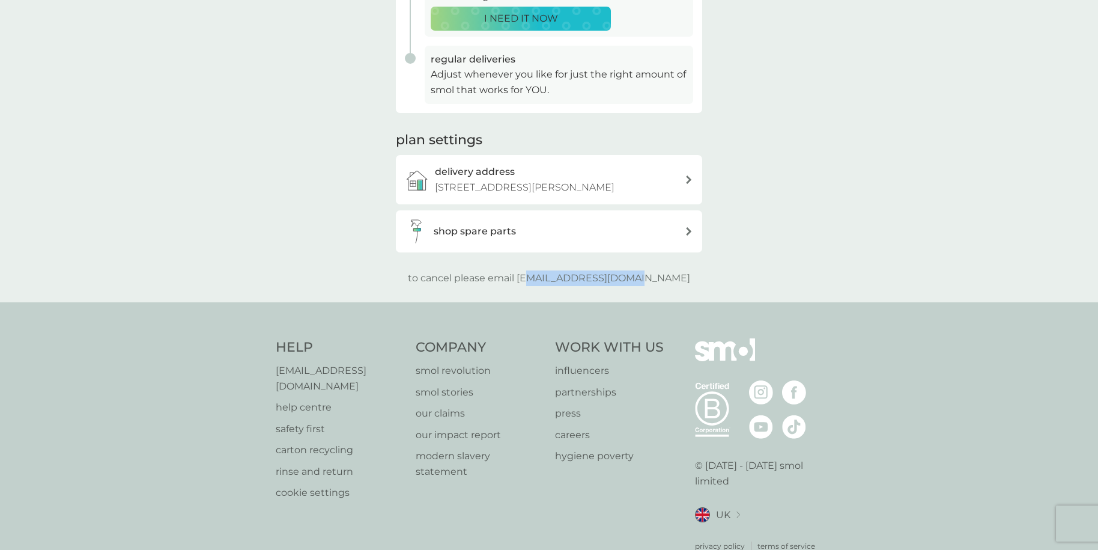
drag, startPoint x: 554, startPoint y: 301, endPoint x: 757, endPoint y: 302, distance: 203.0
click at [757, 302] on div "your smol plans As your first main pack approaches, we’ve got everything set to…" at bounding box center [549, 19] width 1098 height 565
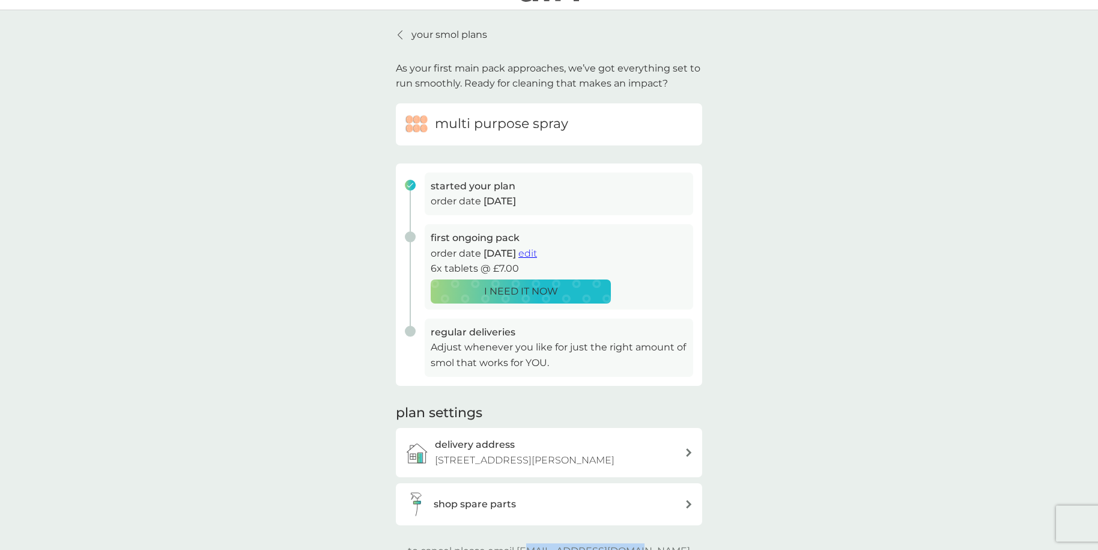
scroll to position [0, 0]
